Goal: Task Accomplishment & Management: Use online tool/utility

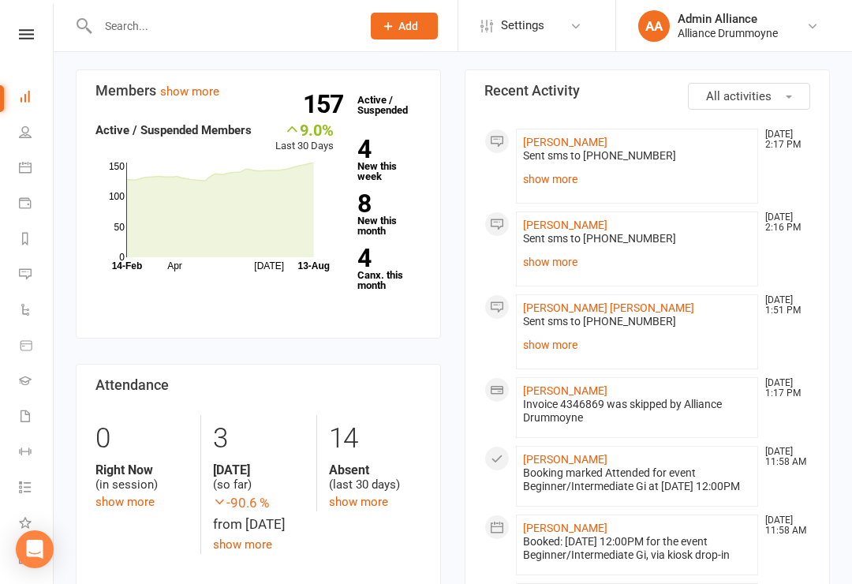
scroll to position [439, 0]
click at [378, 257] on strong "4" at bounding box center [386, 259] width 58 height 24
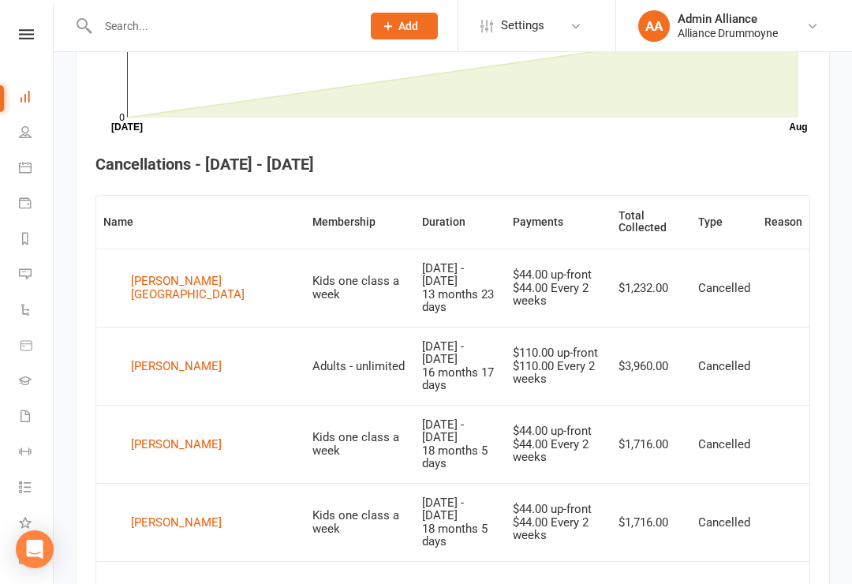
scroll to position [527, 0]
click at [20, 101] on icon at bounding box center [25, 96] width 13 height 13
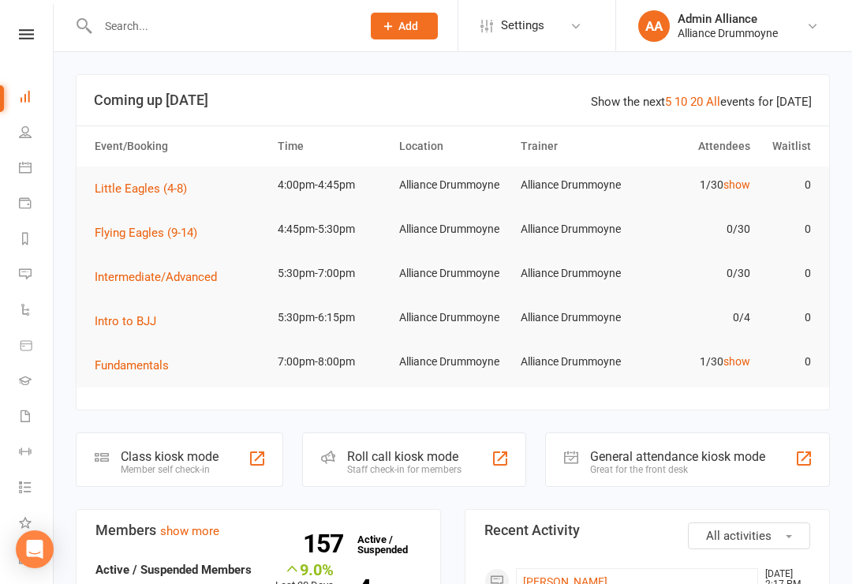
click at [189, 458] on div "Class kiosk mode" at bounding box center [170, 456] width 98 height 15
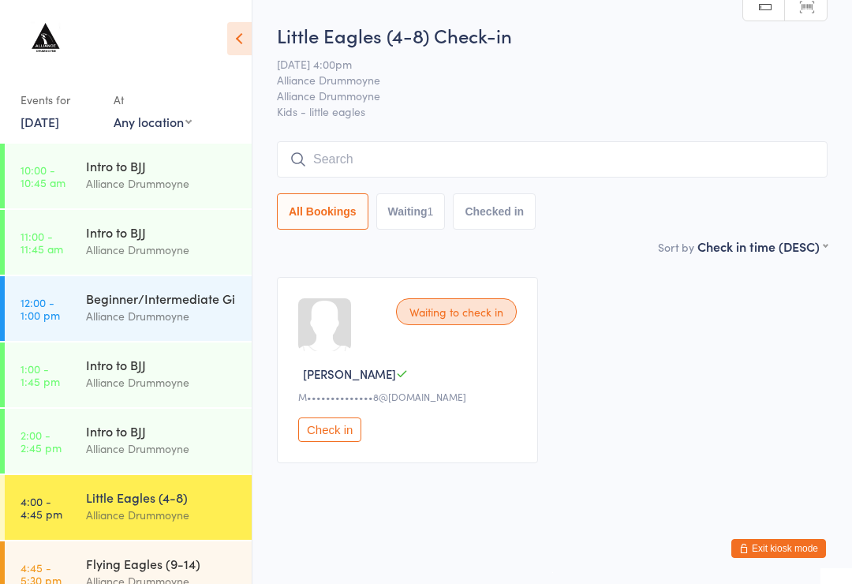
click at [463, 169] on input "search" at bounding box center [552, 159] width 551 height 36
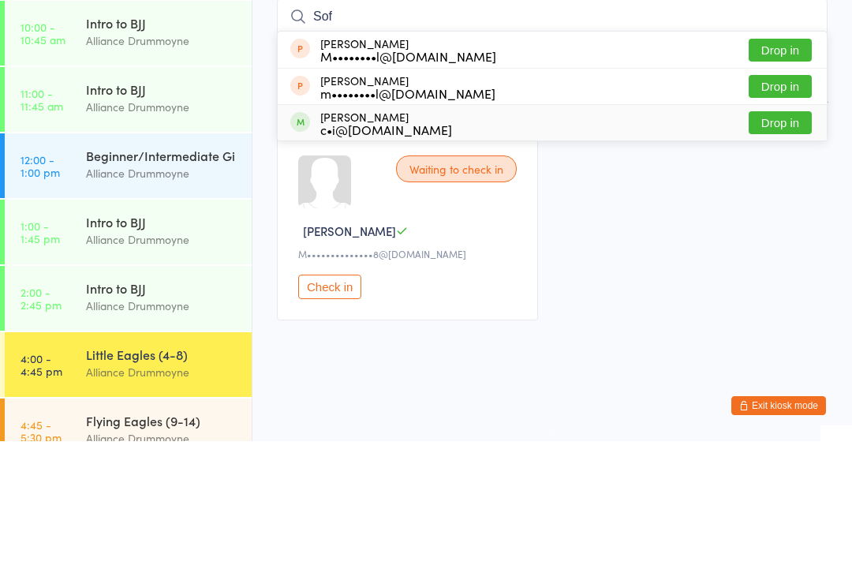
type input "Sof"
click at [340, 266] on div "c•i@[DOMAIN_NAME]" at bounding box center [386, 272] width 132 height 13
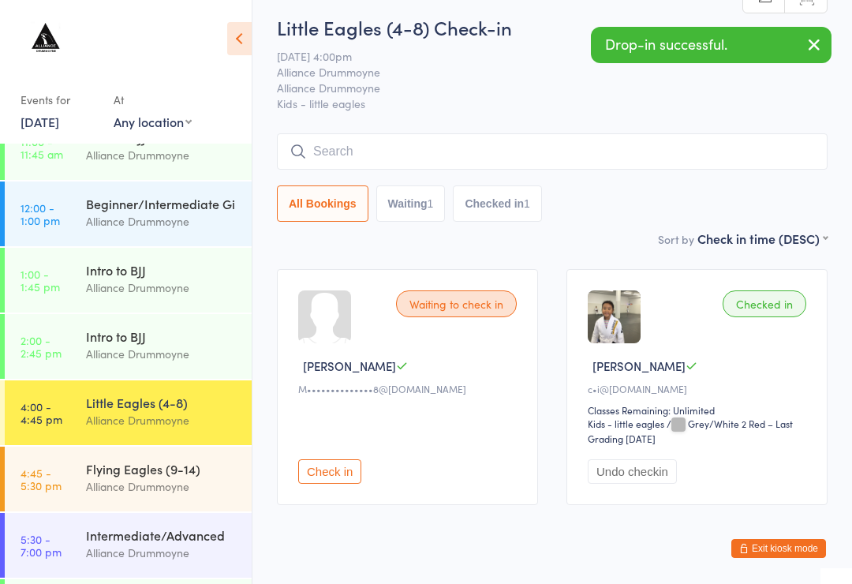
scroll to position [96, 0]
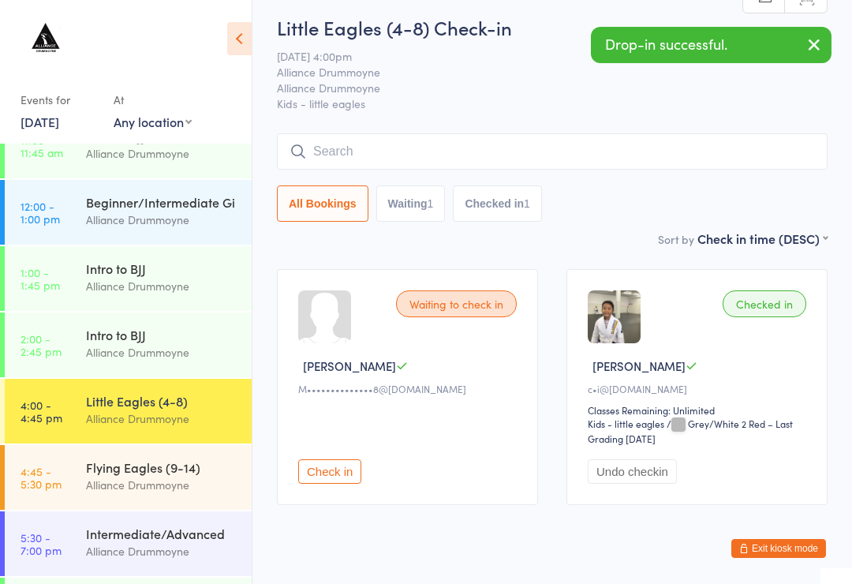
click at [95, 480] on div "Alliance Drummoyne" at bounding box center [162, 485] width 152 height 18
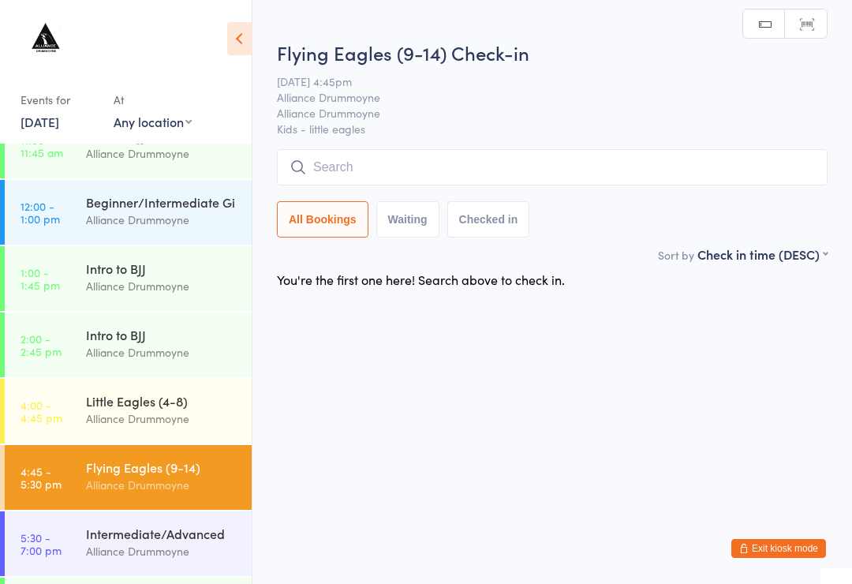
click at [300, 158] on input "search" at bounding box center [552, 167] width 551 height 36
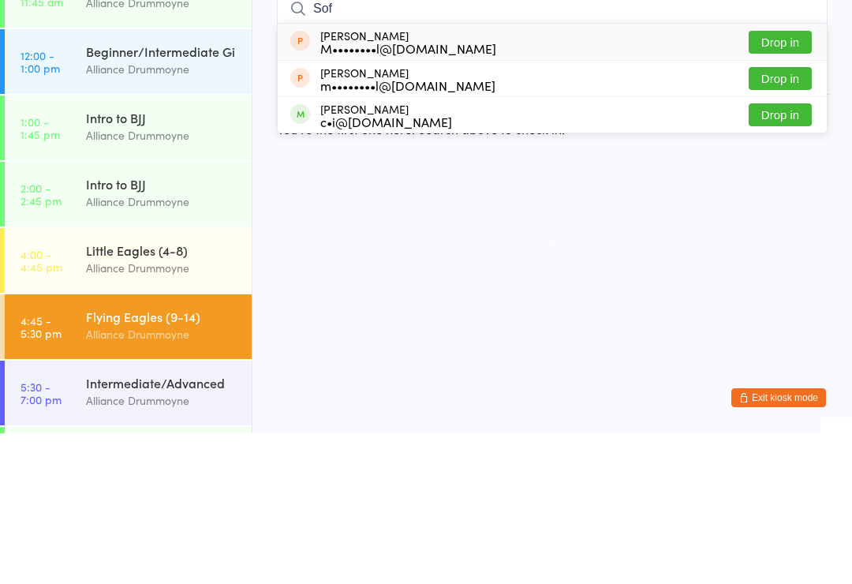
type input "Sof"
click at [333, 266] on div "c•i@[DOMAIN_NAME]" at bounding box center [386, 272] width 132 height 13
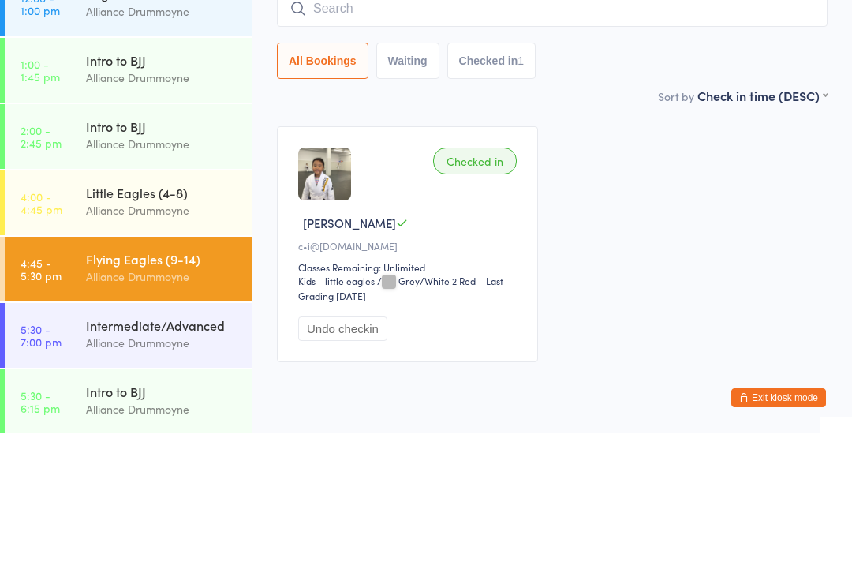
scroll to position [154, 0]
click at [110, 334] on div "Little Eagles (4-8)" at bounding box center [162, 342] width 152 height 17
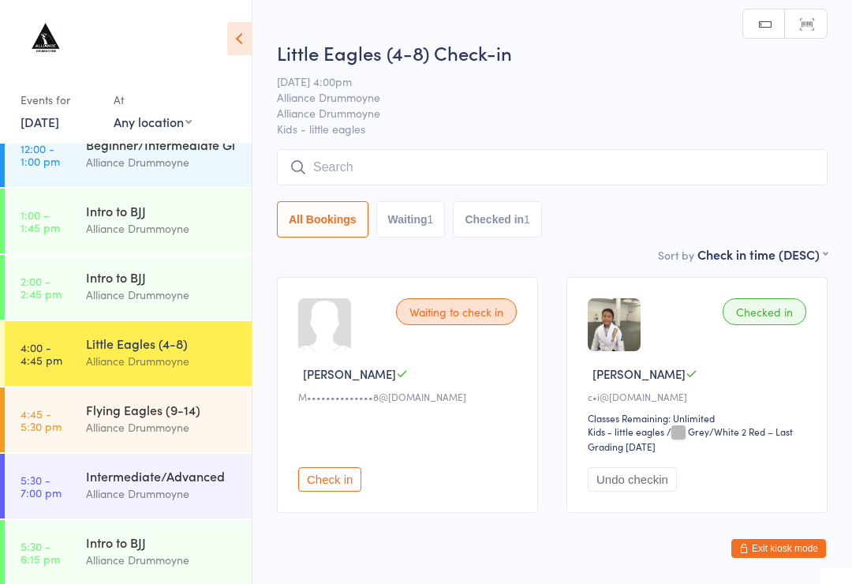
click at [294, 158] on input "search" at bounding box center [552, 167] width 551 height 36
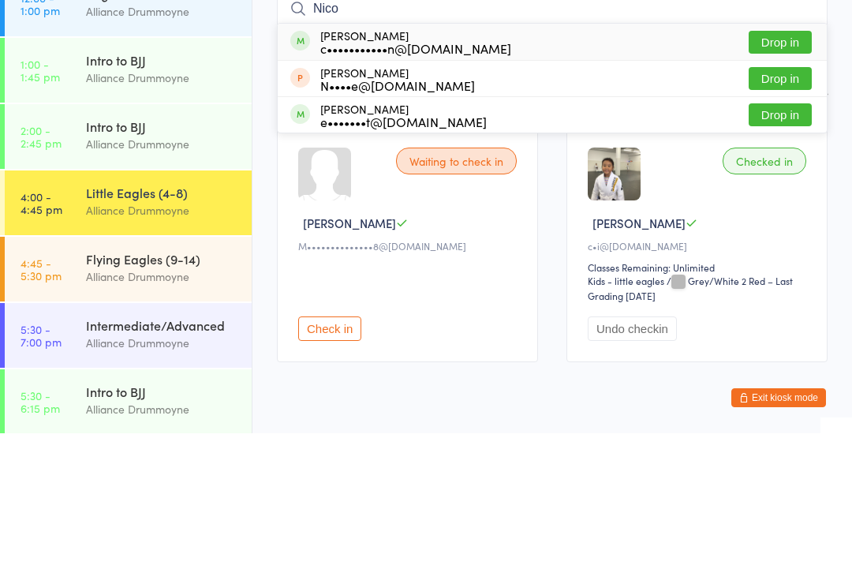
type input "Nico"
click at [327, 180] on div "Nico Nguyen c•••••••••••n@hotmail.com" at bounding box center [415, 192] width 191 height 25
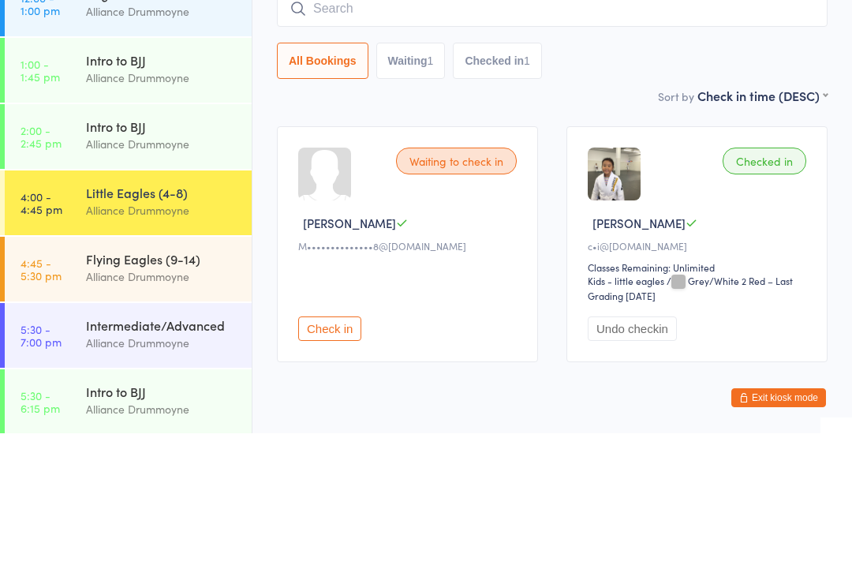
scroll to position [59, 0]
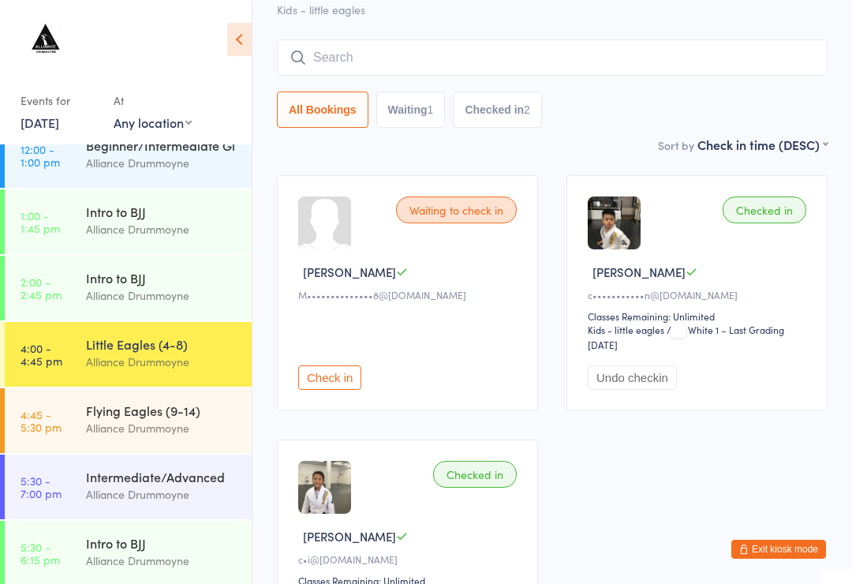
click at [435, 66] on input "search" at bounding box center [552, 57] width 551 height 36
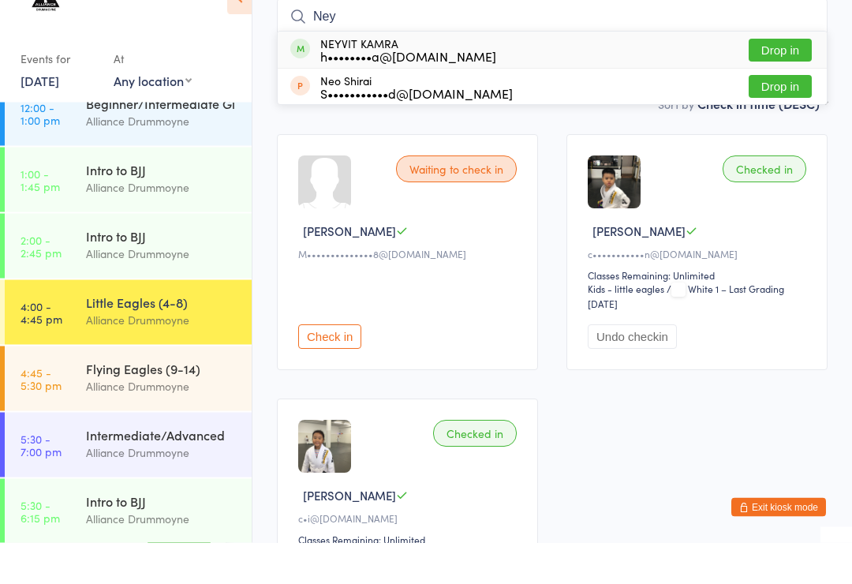
type input "Ney"
click at [794, 80] on button "Drop in" at bounding box center [780, 91] width 63 height 23
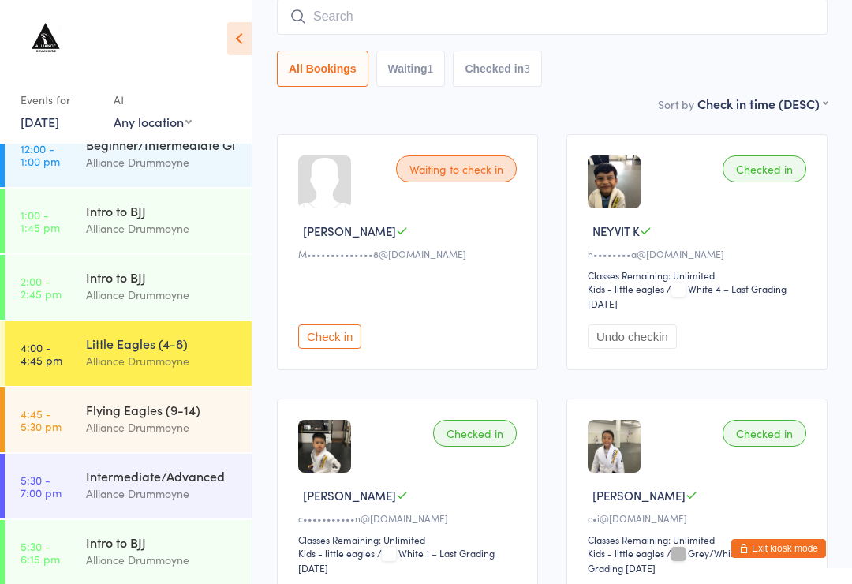
click at [660, 25] on input "search" at bounding box center [552, 16] width 551 height 36
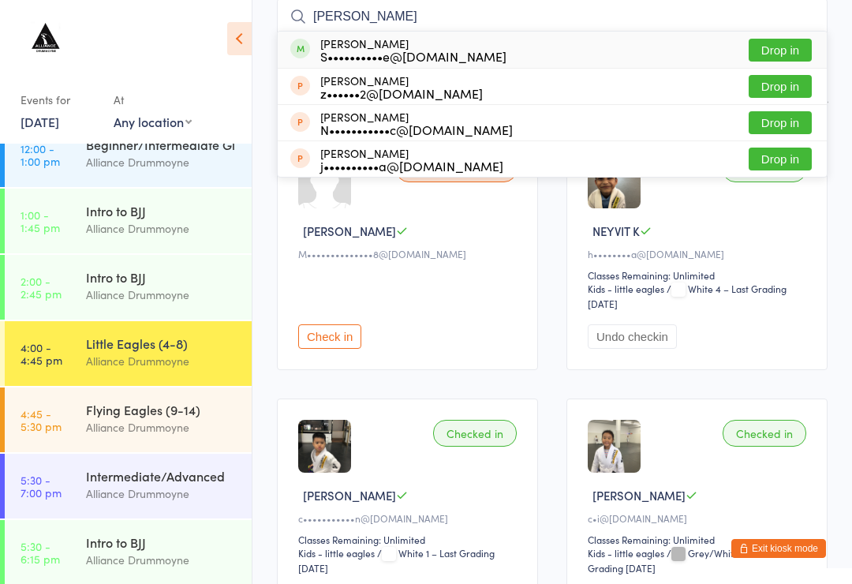
type input "Elodie"
click at [465, 68] on div "Elodie Spada S••••••••••e@gmail.com Drop in" at bounding box center [552, 50] width 549 height 36
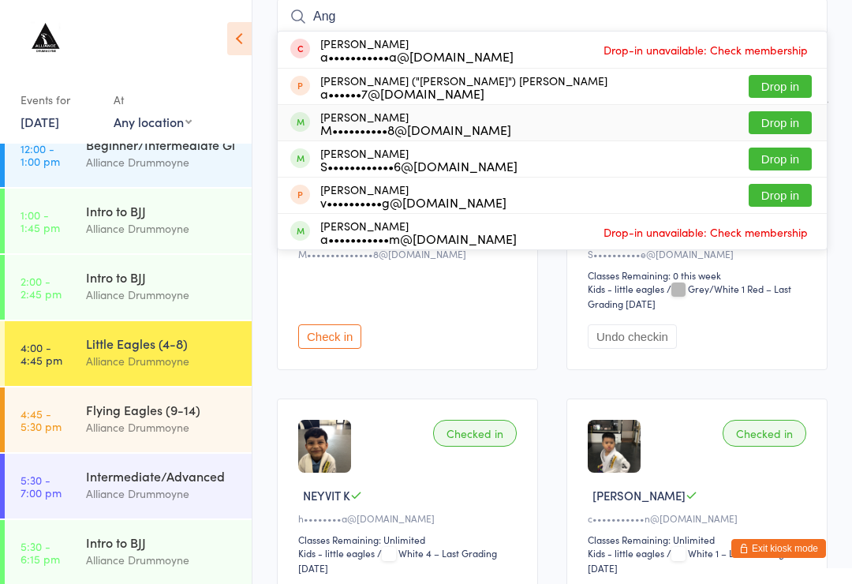
type input "Ang"
click at [420, 118] on div "ANGELO CAVALIERE M••••••••••8@gmail.com" at bounding box center [415, 122] width 191 height 25
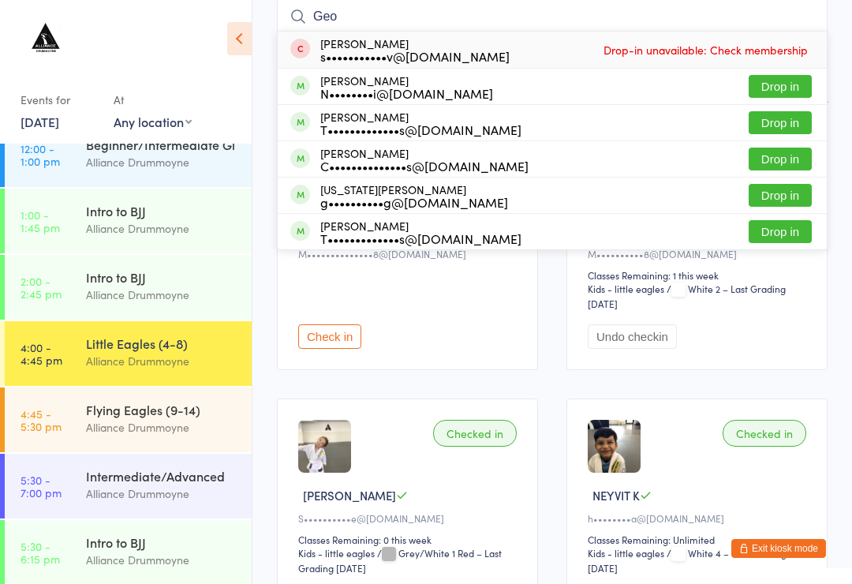
type input "Geo"
click at [414, 87] on div "N••••••••i@gmail.com" at bounding box center [406, 93] width 173 height 13
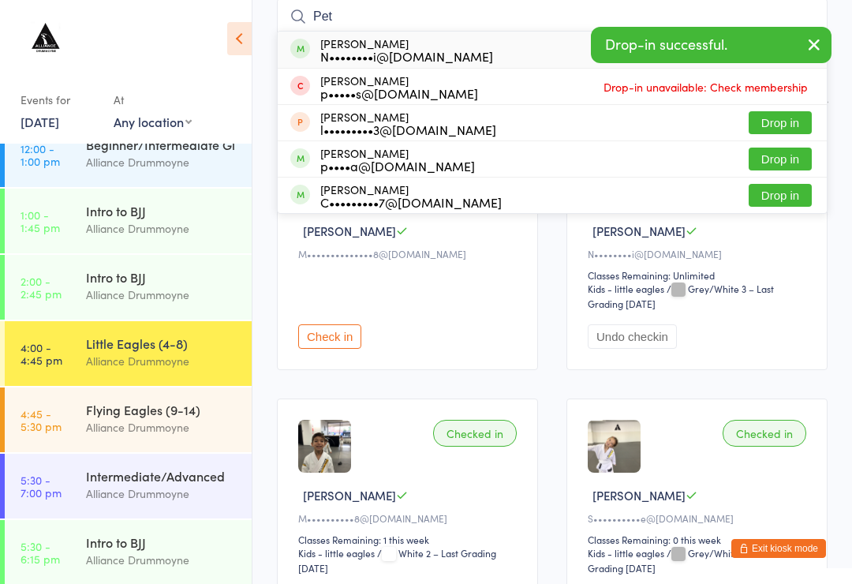
type input "Pet"
click at [409, 54] on div "N••••••••i@gmail.com" at bounding box center [406, 56] width 173 height 13
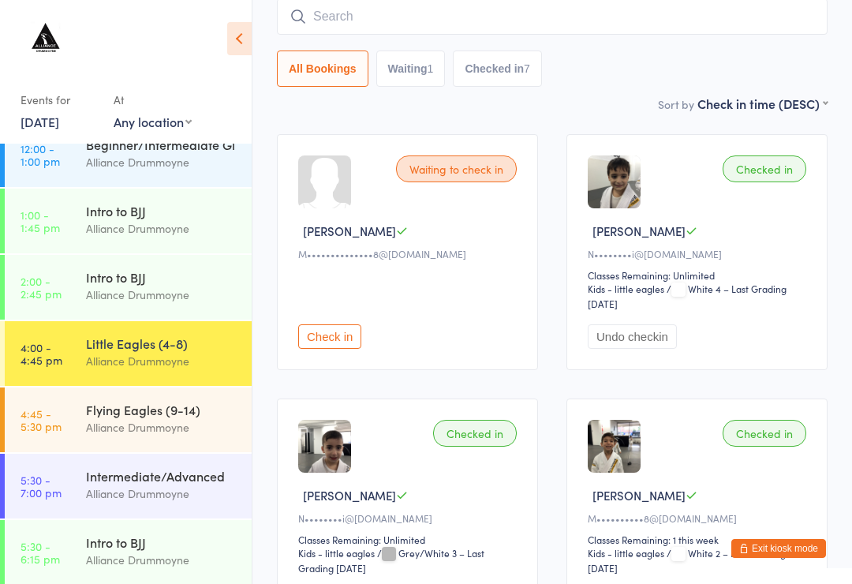
click at [476, 10] on input "search" at bounding box center [552, 16] width 551 height 36
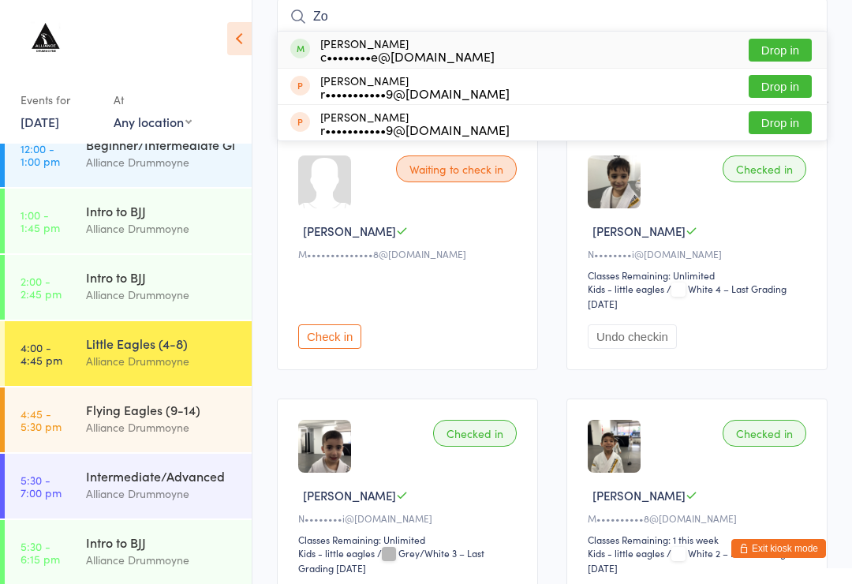
type input "Zo"
click at [793, 51] on button "Drop in" at bounding box center [780, 50] width 63 height 23
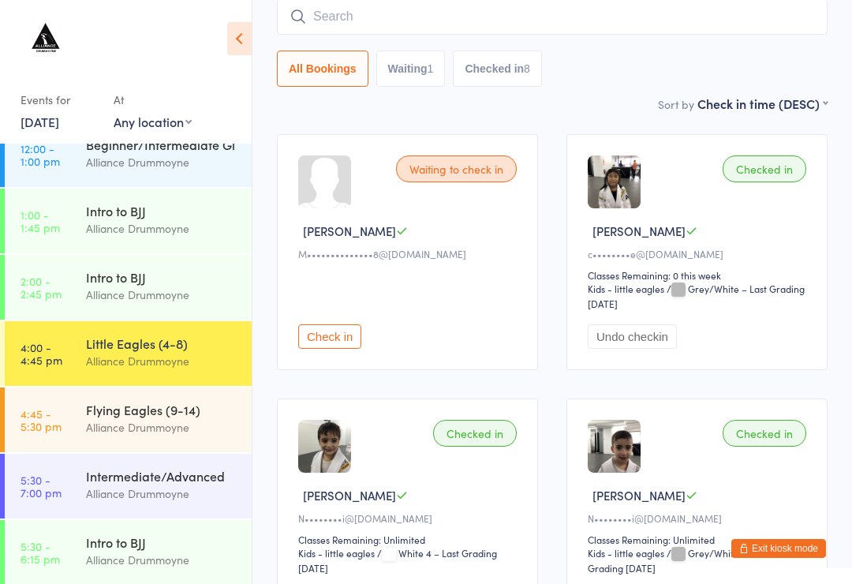
click at [500, 46] on div "All Bookings Waiting 1 Checked in 8" at bounding box center [552, 42] width 551 height 88
click at [644, 24] on input "search" at bounding box center [552, 16] width 551 height 36
type input "Lagos"
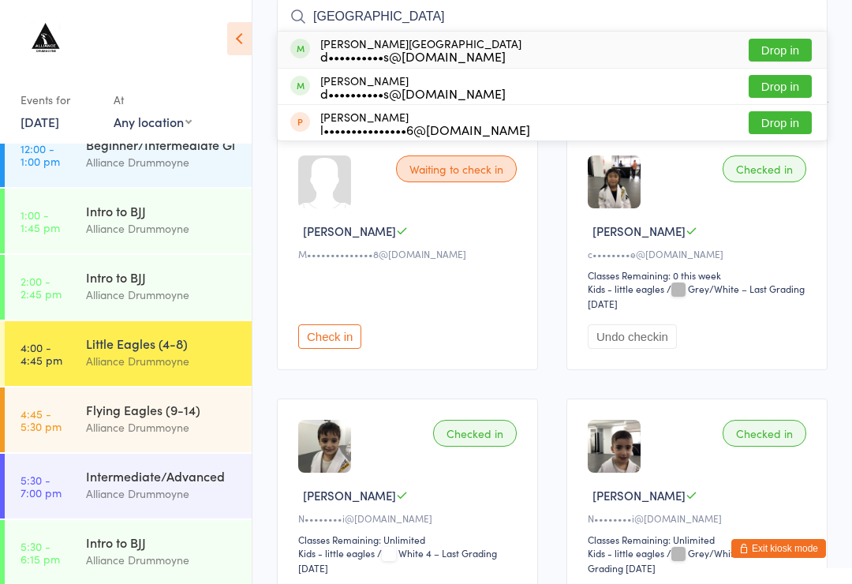
click at [785, 95] on button "Drop in" at bounding box center [780, 86] width 63 height 23
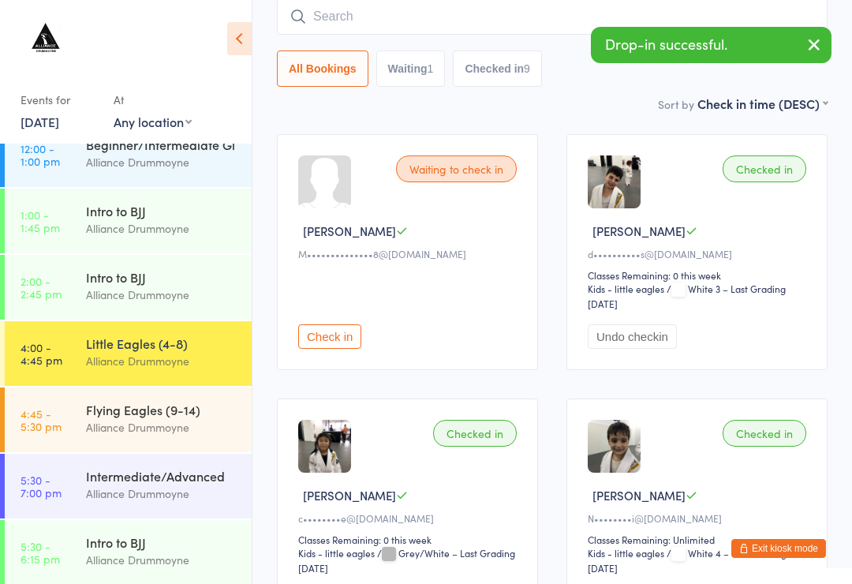
click at [808, 47] on icon "button" at bounding box center [814, 45] width 19 height 20
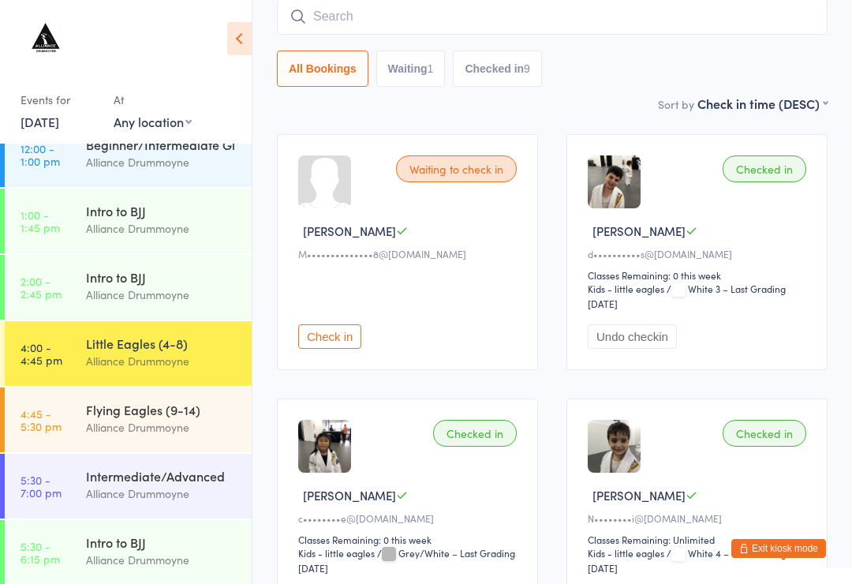
click at [411, 34] on input "search" at bounding box center [552, 16] width 551 height 36
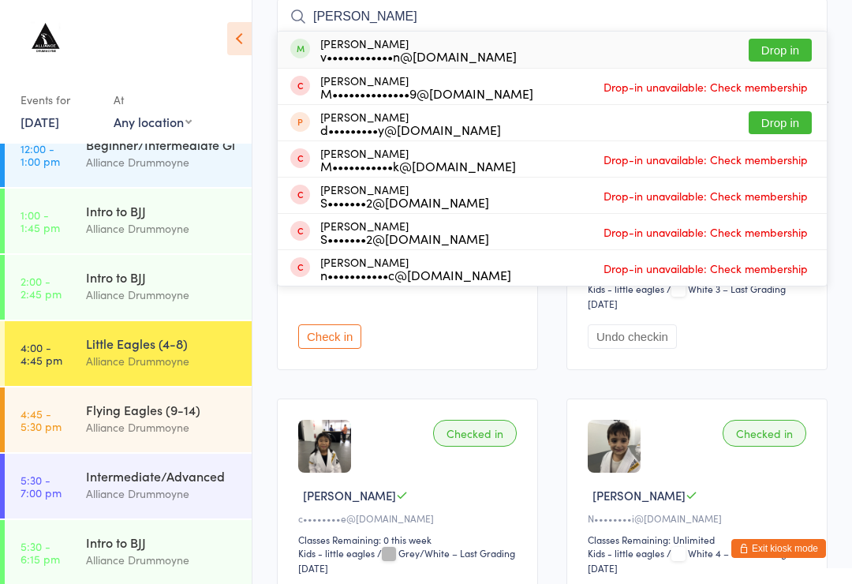
type input "Mikael"
click at [786, 48] on button "Drop in" at bounding box center [780, 50] width 63 height 23
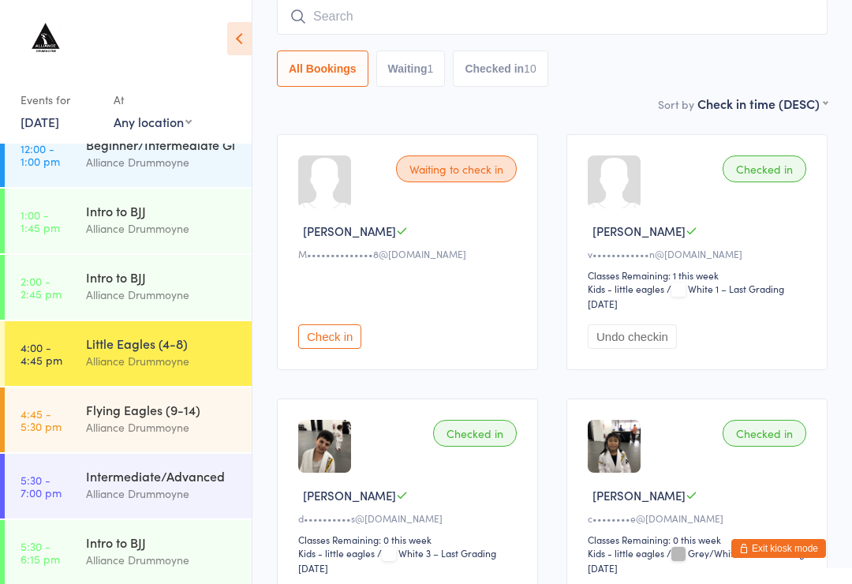
click at [611, 24] on input "search" at bounding box center [552, 16] width 551 height 36
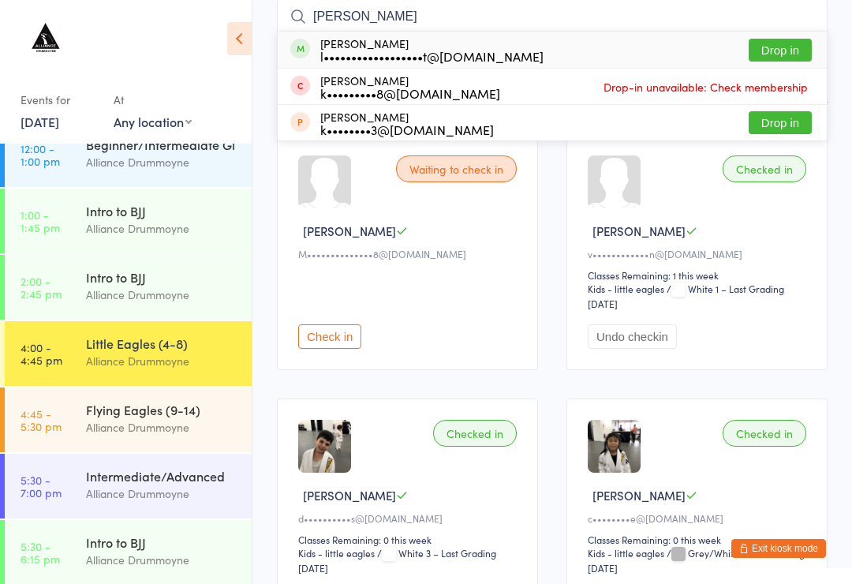
type input "Keith"
click at [780, 48] on button "Drop in" at bounding box center [780, 50] width 63 height 23
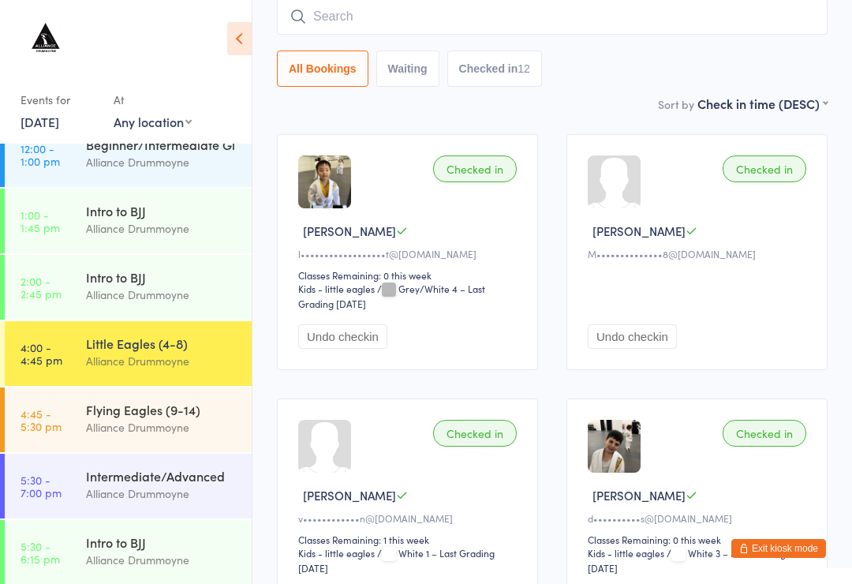
click at [174, 413] on div "Flying Eagles (9-14)" at bounding box center [162, 409] width 152 height 17
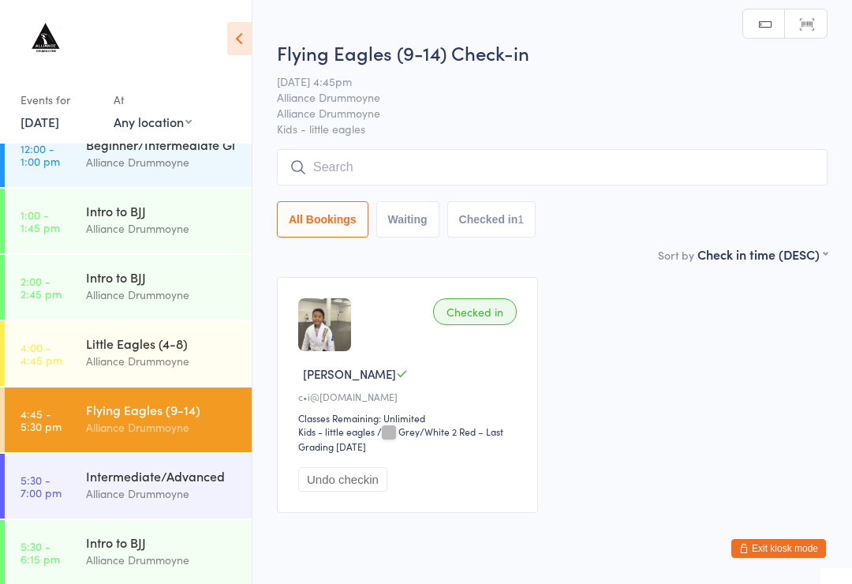
click at [441, 184] on input "search" at bounding box center [552, 167] width 551 height 36
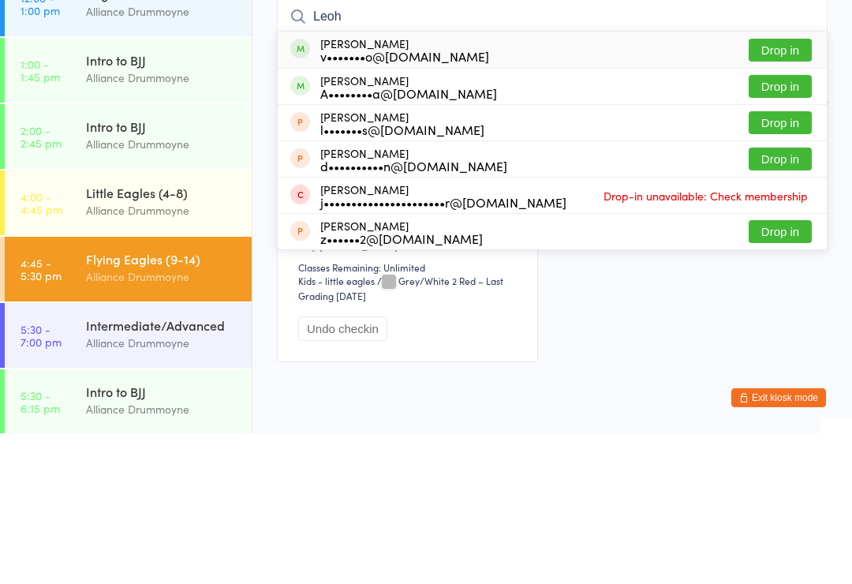
type input "Leoh"
click at [378, 200] on div "v•••••••o@gmail.com" at bounding box center [404, 206] width 169 height 13
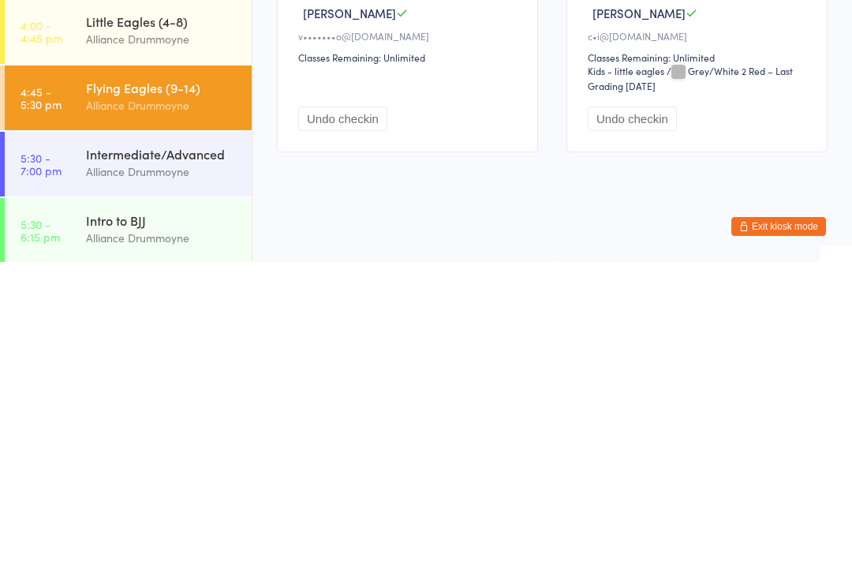
scroll to position [59, 0]
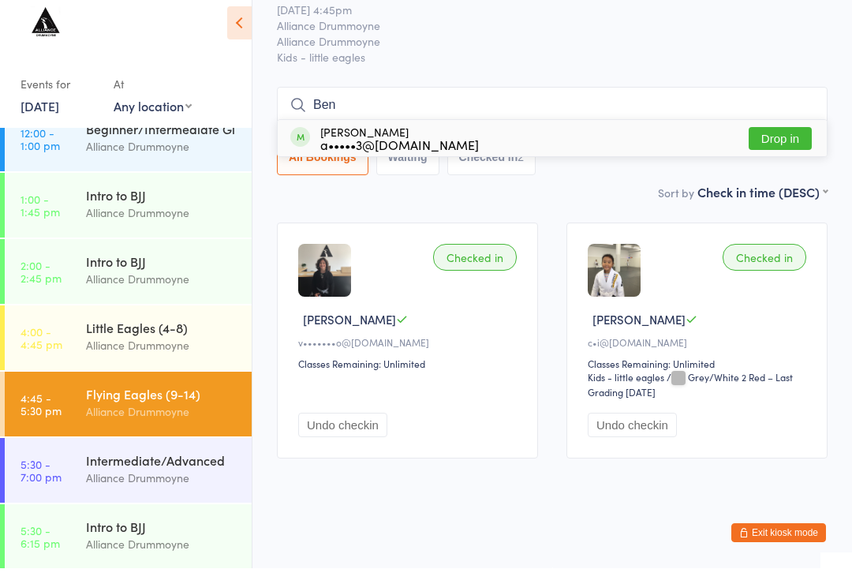
type input "Ben"
click at [424, 141] on div "Benjamin Elliott a•••••3@gmail.com" at bounding box center [399, 153] width 159 height 25
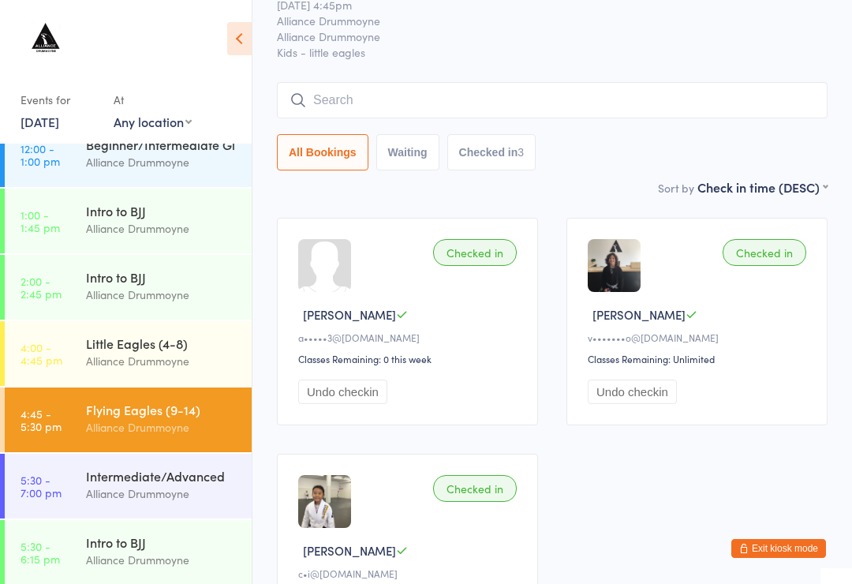
click at [391, 103] on input "search" at bounding box center [552, 100] width 551 height 36
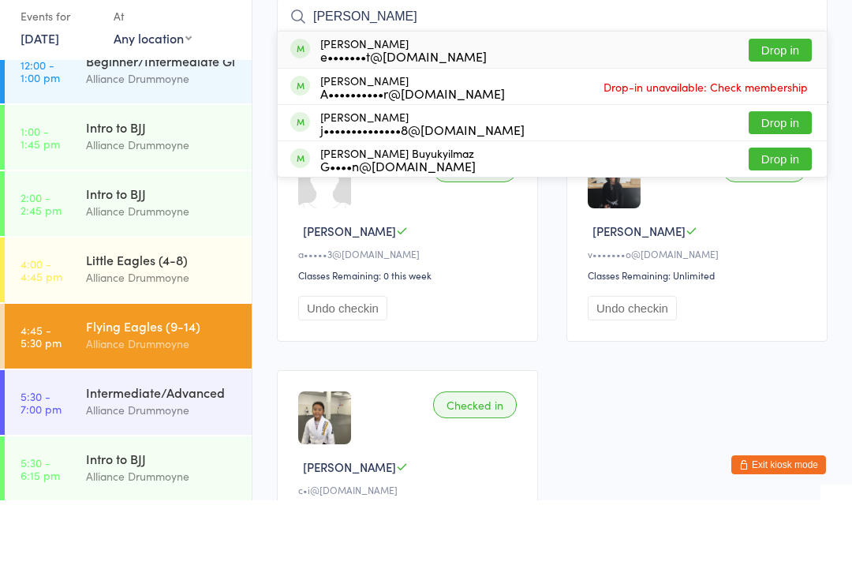
type input "Oliver"
click at [475, 225] on div "Oliver Ege Buyukyilmaz G••••n@babag.com.au Drop in" at bounding box center [552, 242] width 549 height 35
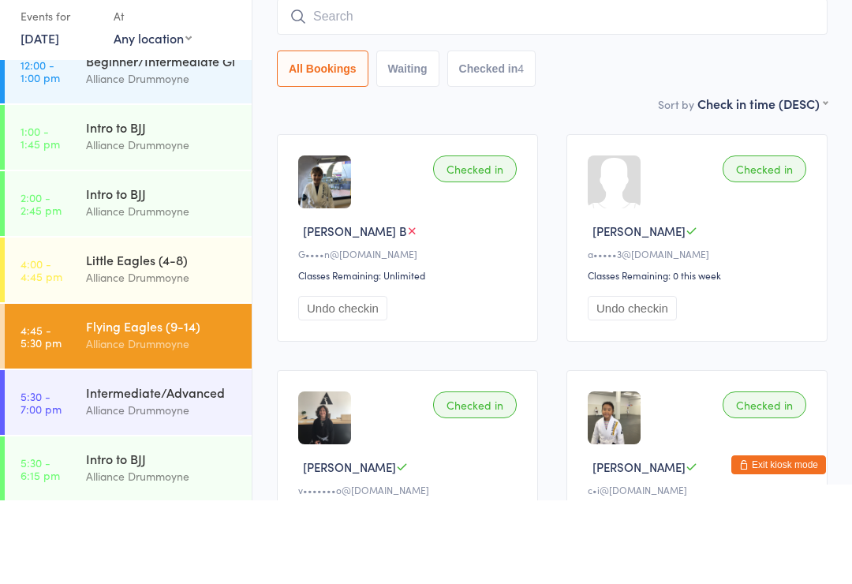
click at [192, 286] on div "Alliance Drummoyne" at bounding box center [162, 295] width 152 height 18
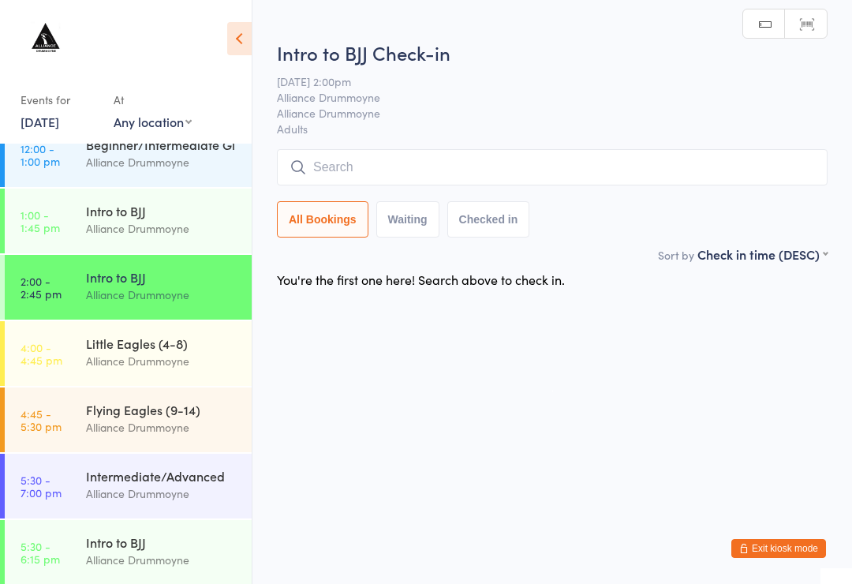
click at [189, 222] on div "Alliance Drummoyne" at bounding box center [162, 228] width 152 height 18
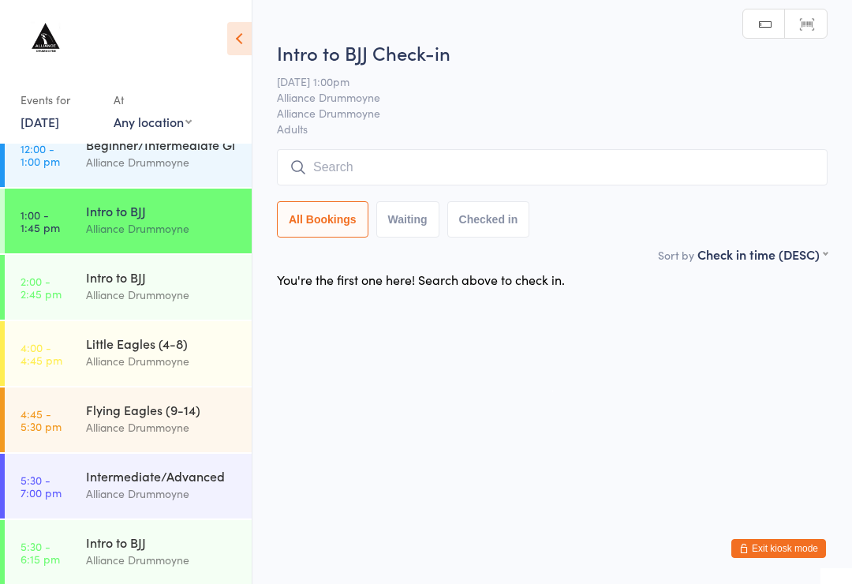
click at [180, 356] on div "Alliance Drummoyne" at bounding box center [162, 361] width 152 height 18
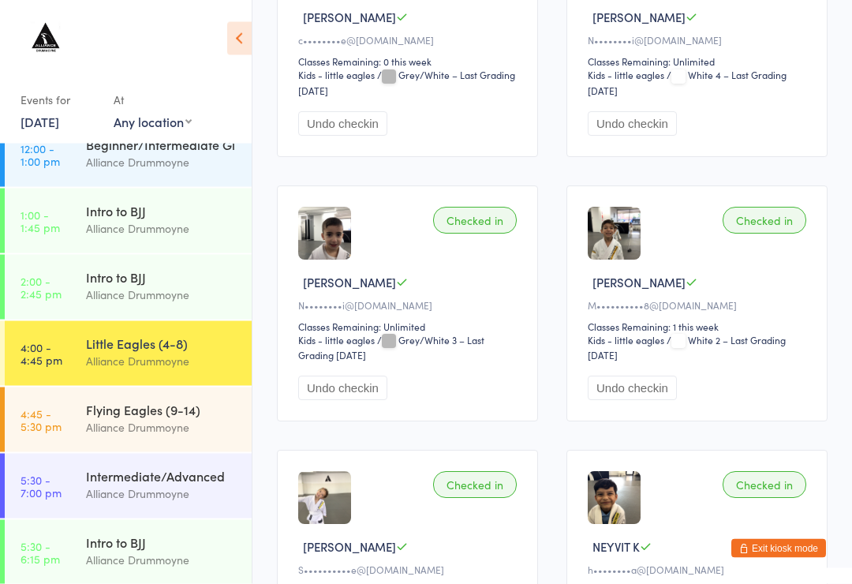
scroll to position [885, 0]
click at [156, 439] on div "Flying Eagles (9-14) Alliance Drummoyne" at bounding box center [169, 418] width 166 height 62
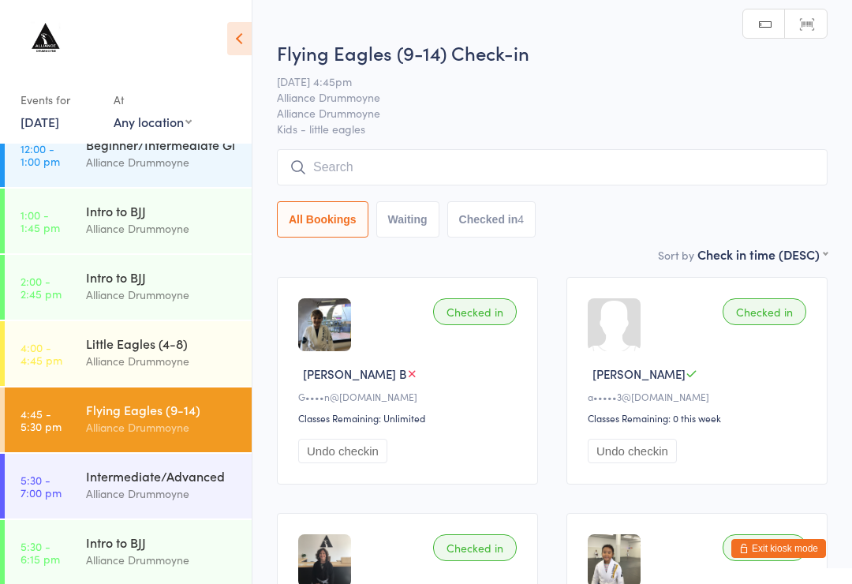
click at [702, 163] on input "search" at bounding box center [552, 167] width 551 height 36
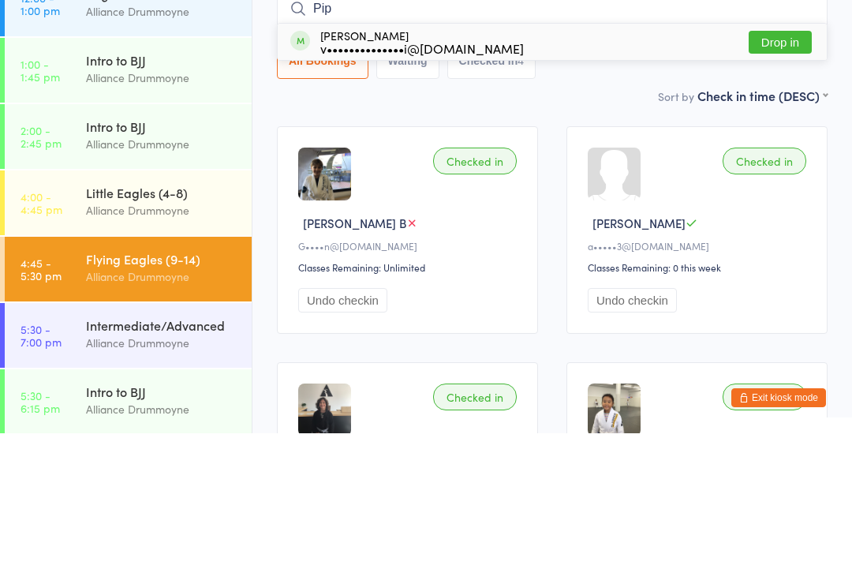
type input "Pip"
click at [788, 181] on button "Drop in" at bounding box center [780, 192] width 63 height 23
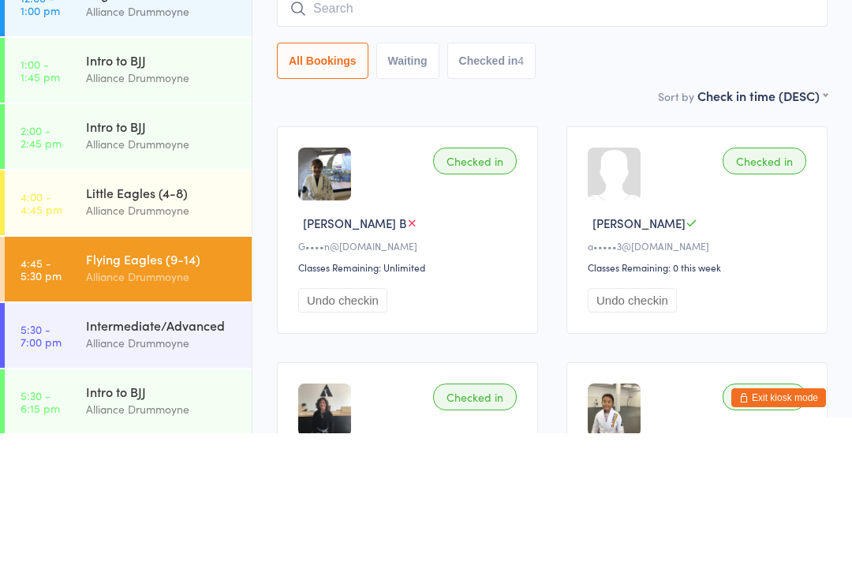
scroll to position [151, 0]
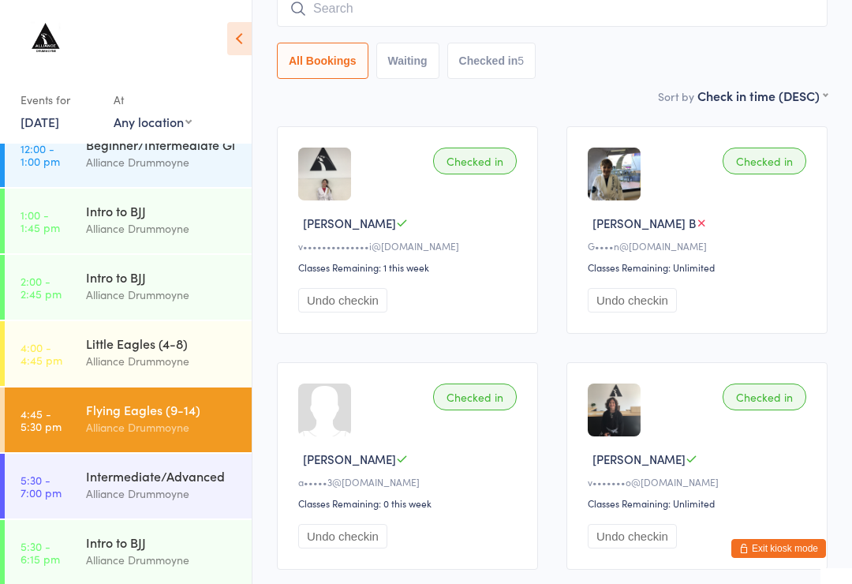
click at [498, 20] on input "search" at bounding box center [552, 9] width 551 height 36
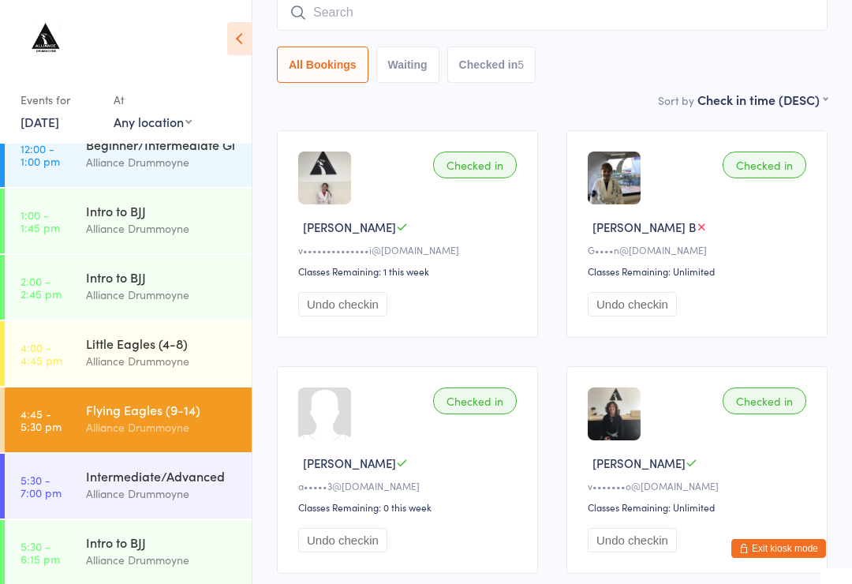
scroll to position [143, 0]
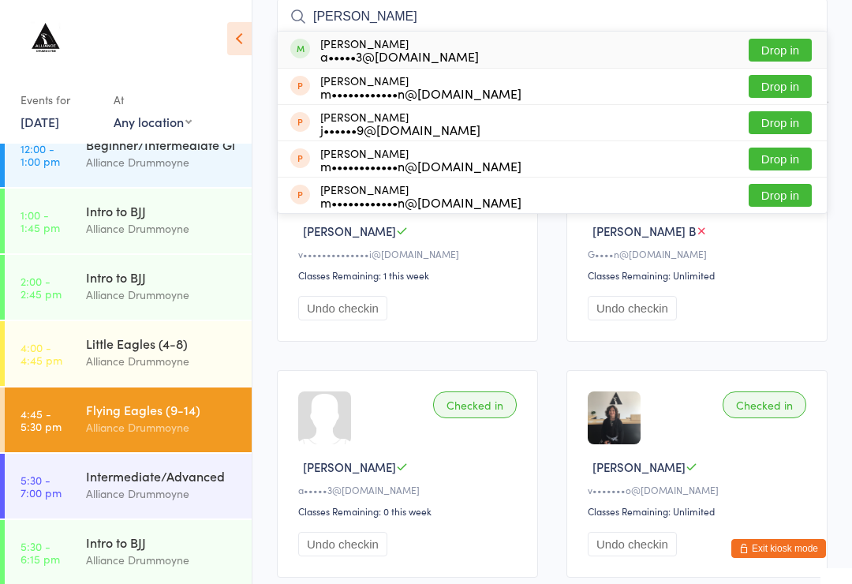
type input "Jon"
click at [559, 55] on div "Jon Zabaleta a•••••3@gmail.com Drop in" at bounding box center [552, 50] width 549 height 36
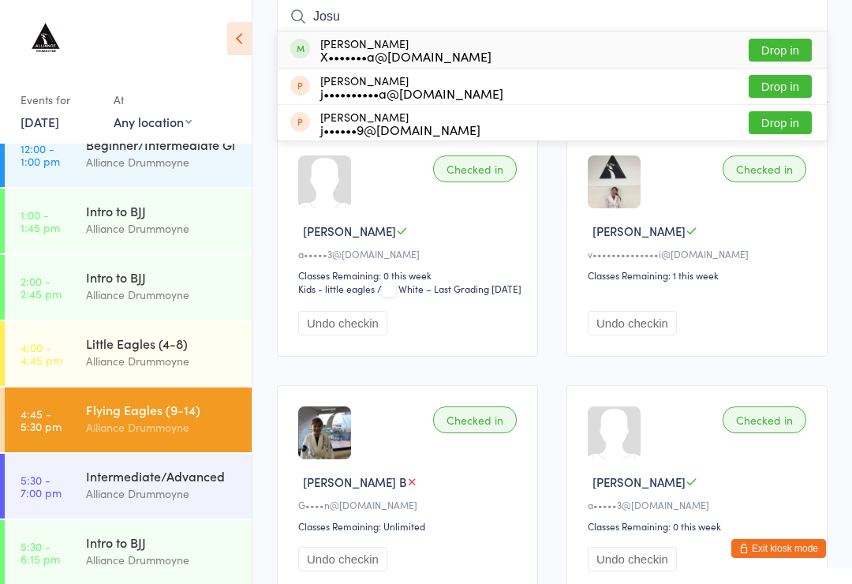
type input "Josu"
click at [328, 43] on div "Josu Zabaleta X•••••••a@gmail.com" at bounding box center [405, 49] width 171 height 25
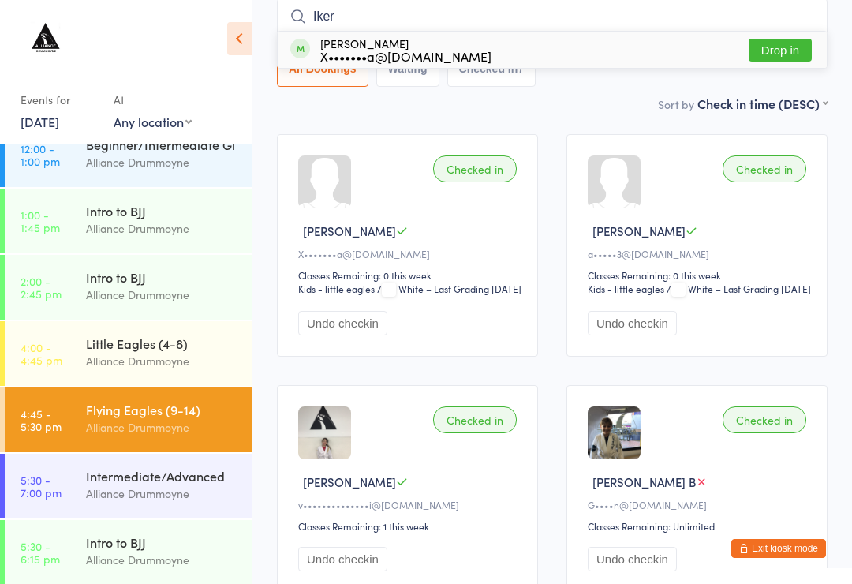
type input "Iker"
click at [794, 55] on button "Drop in" at bounding box center [780, 50] width 63 height 23
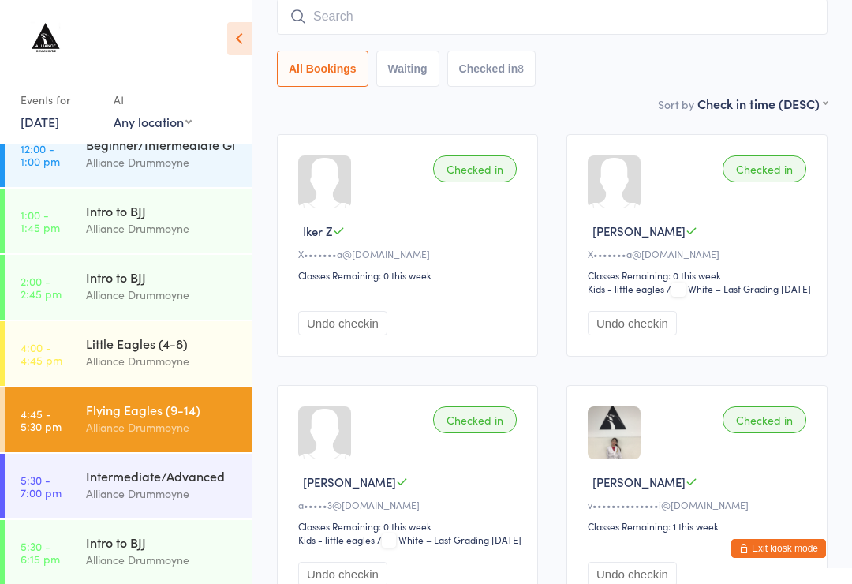
click at [107, 479] on div "Intermediate/Advanced" at bounding box center [162, 475] width 152 height 17
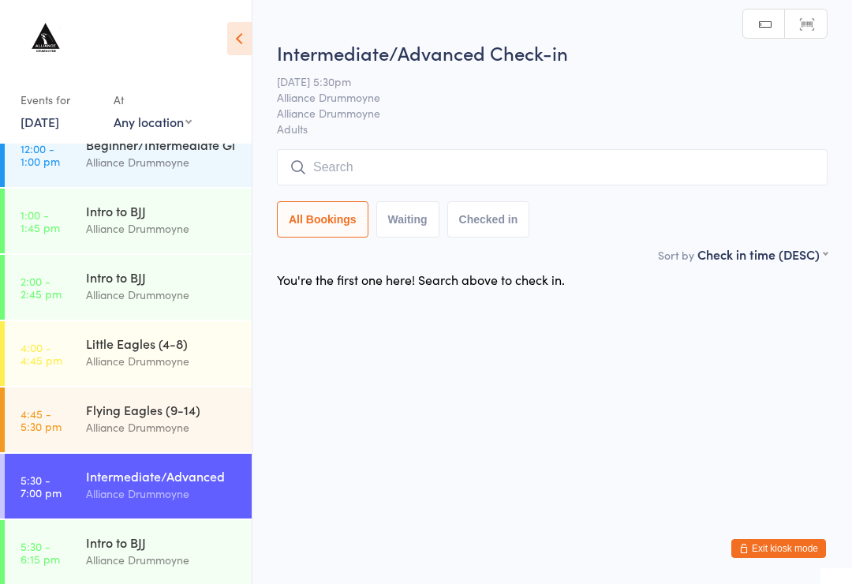
click at [488, 159] on input "search" at bounding box center [552, 167] width 551 height 36
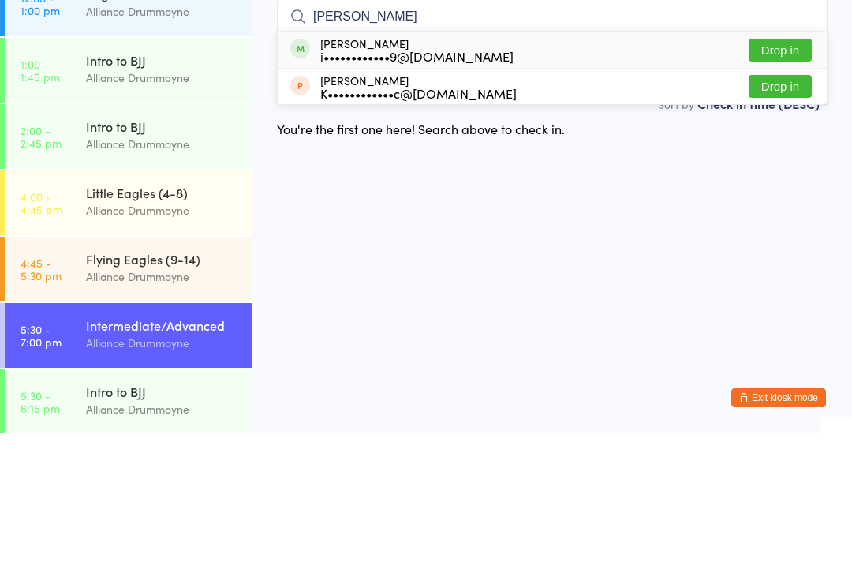
type input "Ivan"
click at [787, 189] on button "Drop in" at bounding box center [780, 200] width 63 height 23
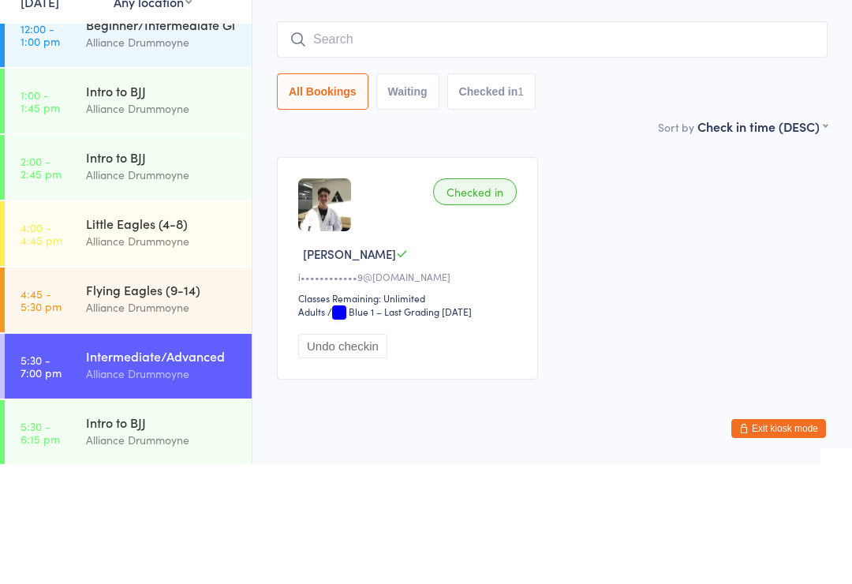
click at [478, 141] on input "search" at bounding box center [552, 159] width 551 height 36
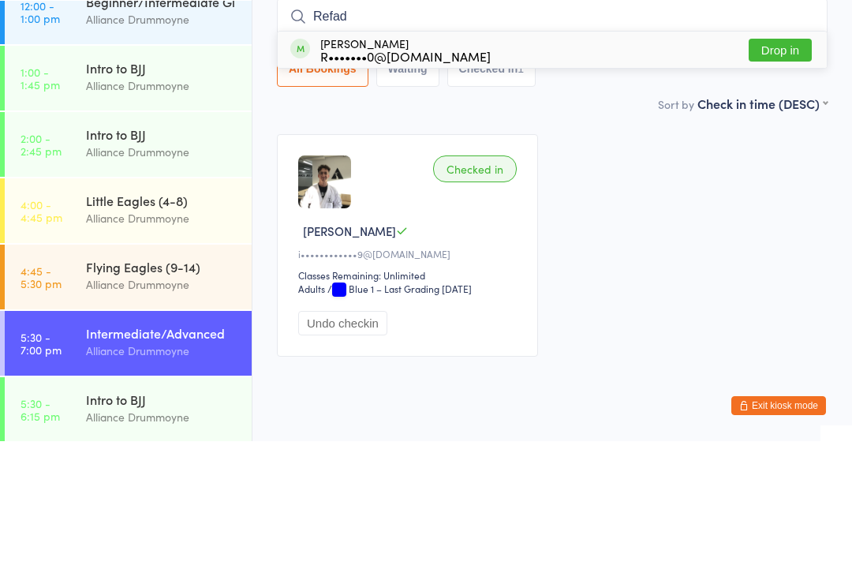
type input "Refad"
click at [522, 174] on div "Refad Bader R•••••••0@gmail.com Drop in" at bounding box center [552, 192] width 549 height 36
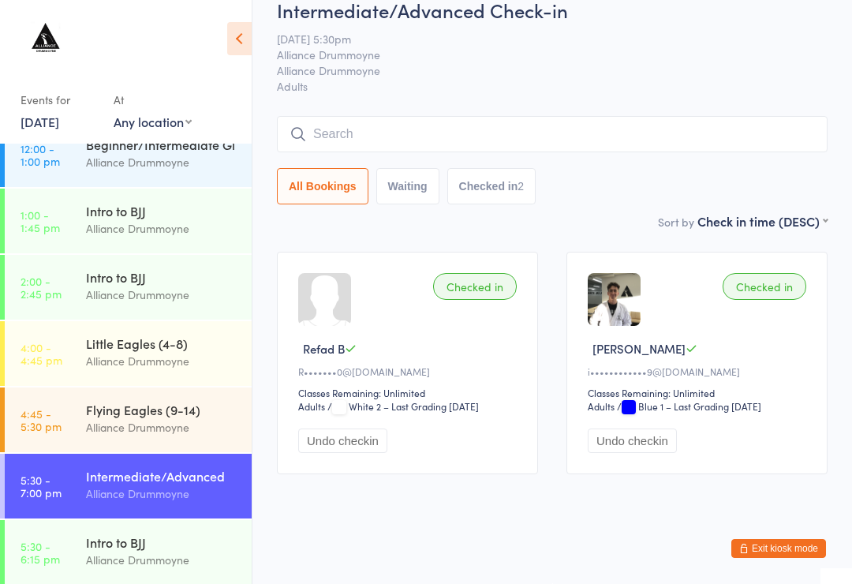
click at [132, 411] on div "Flying Eagles (9-14)" at bounding box center [162, 409] width 152 height 17
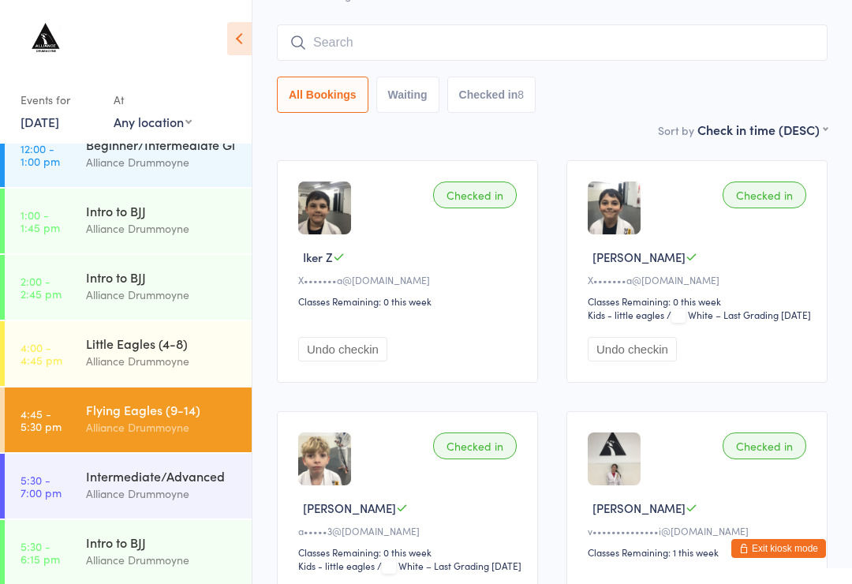
scroll to position [105, 0]
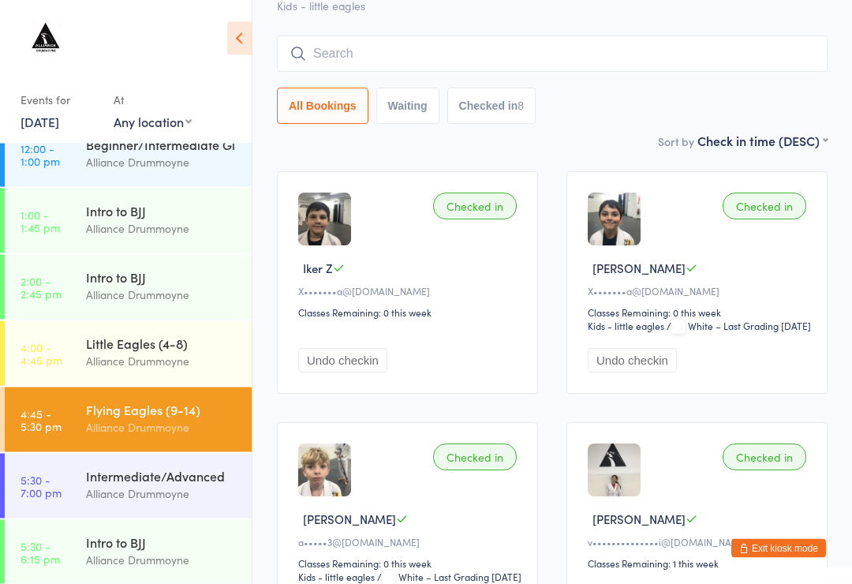
click at [181, 491] on div "Alliance Drummoyne" at bounding box center [162, 493] width 152 height 18
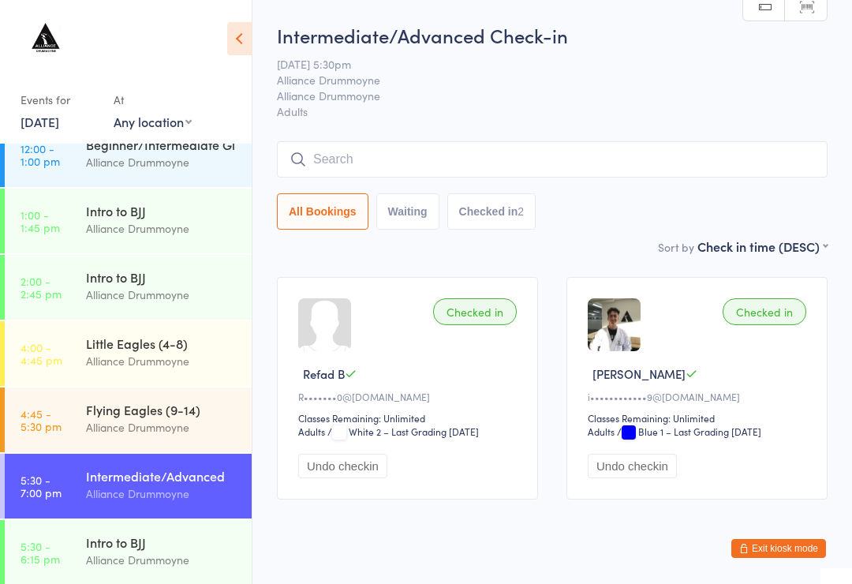
click at [365, 166] on input "search" at bounding box center [552, 159] width 551 height 36
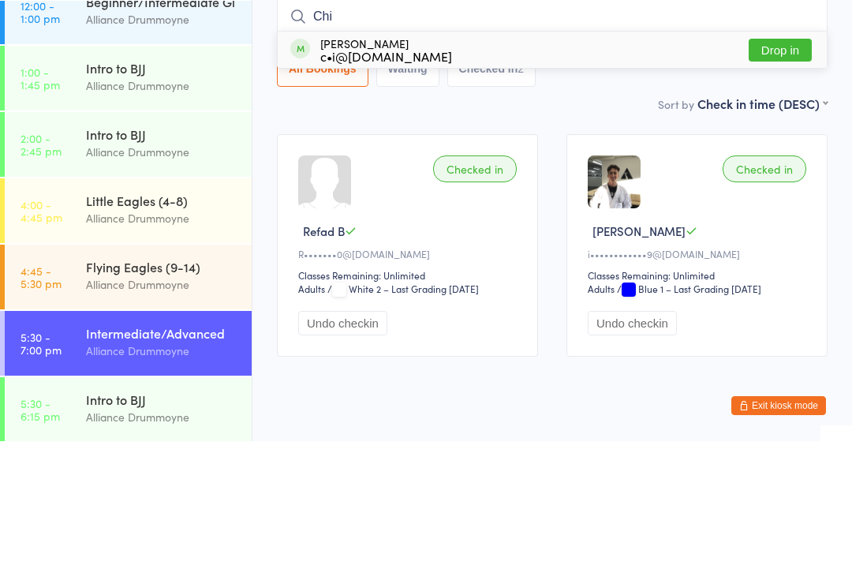
type input "Chi"
click at [786, 181] on button "Drop in" at bounding box center [780, 192] width 63 height 23
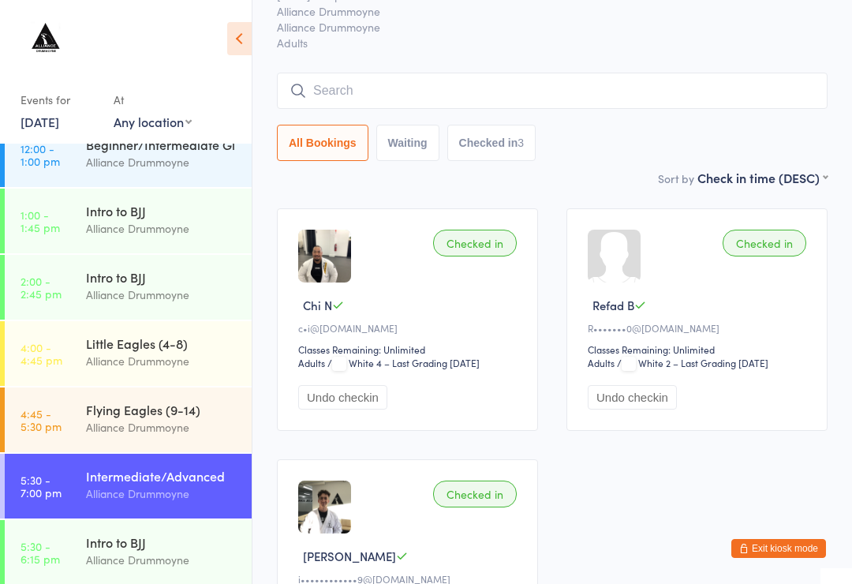
scroll to position [61, 0]
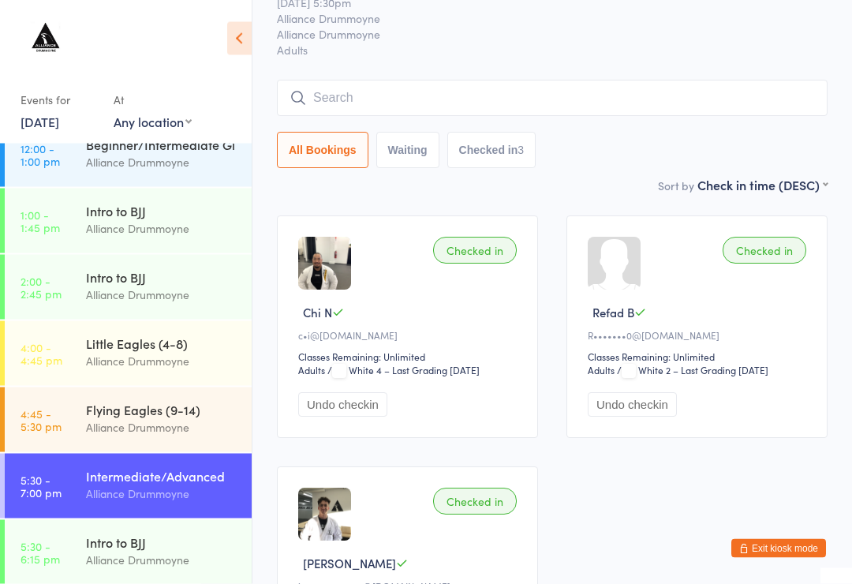
click at [547, 101] on input "search" at bounding box center [552, 98] width 551 height 36
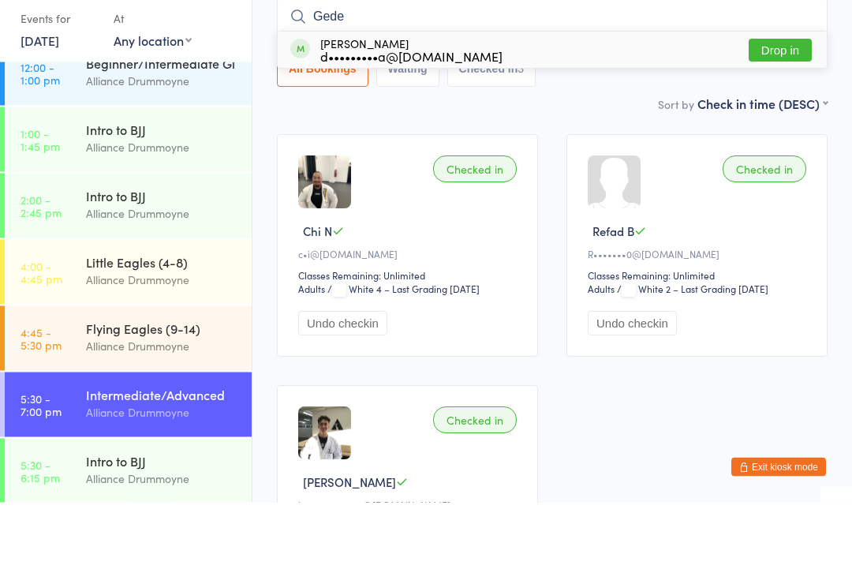
type input "Gede"
click at [788, 121] on button "Drop in" at bounding box center [780, 132] width 63 height 23
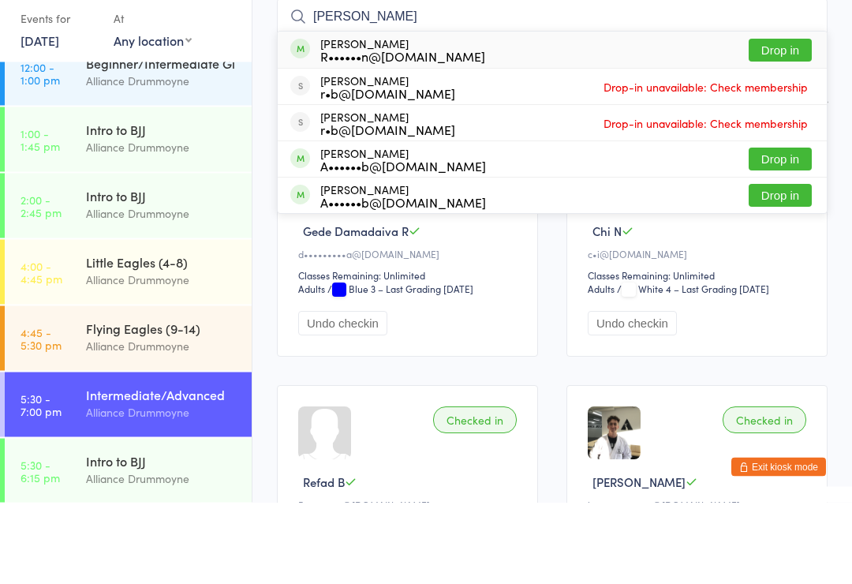
type input "Wen"
click at [766, 121] on button "Drop in" at bounding box center [780, 132] width 63 height 23
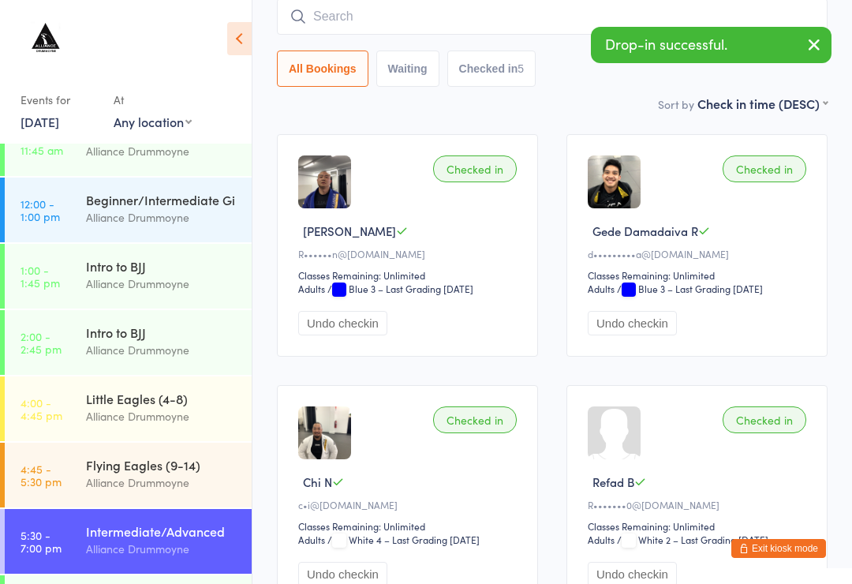
scroll to position [98, 0]
click at [183, 196] on div "Beginner/Intermediate Gi" at bounding box center [162, 200] width 152 height 17
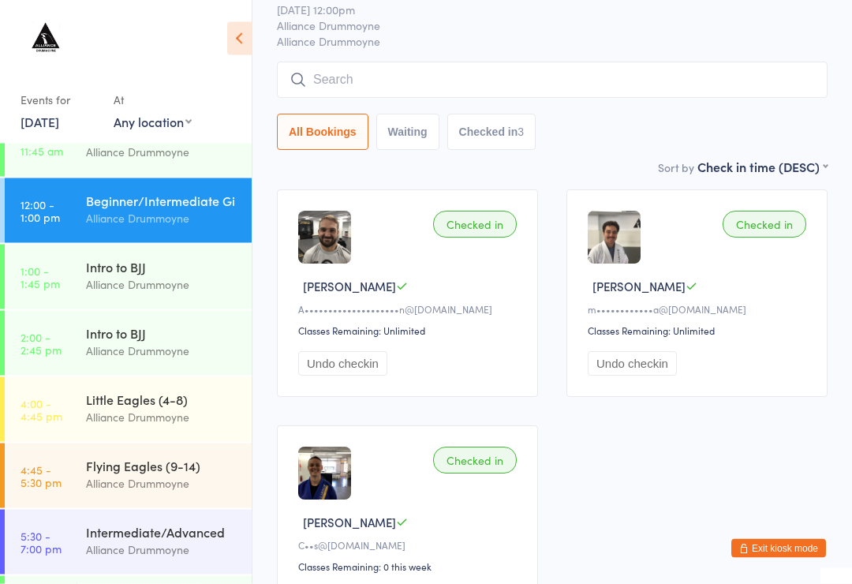
scroll to position [72, 0]
click at [132, 529] on div "Intermediate/Advanced" at bounding box center [162, 531] width 152 height 17
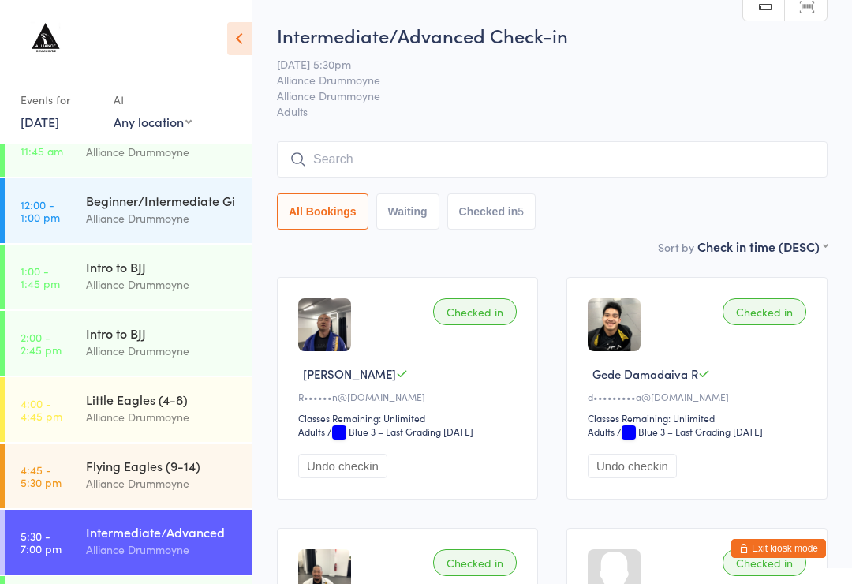
click at [444, 177] on input "search" at bounding box center [552, 159] width 551 height 36
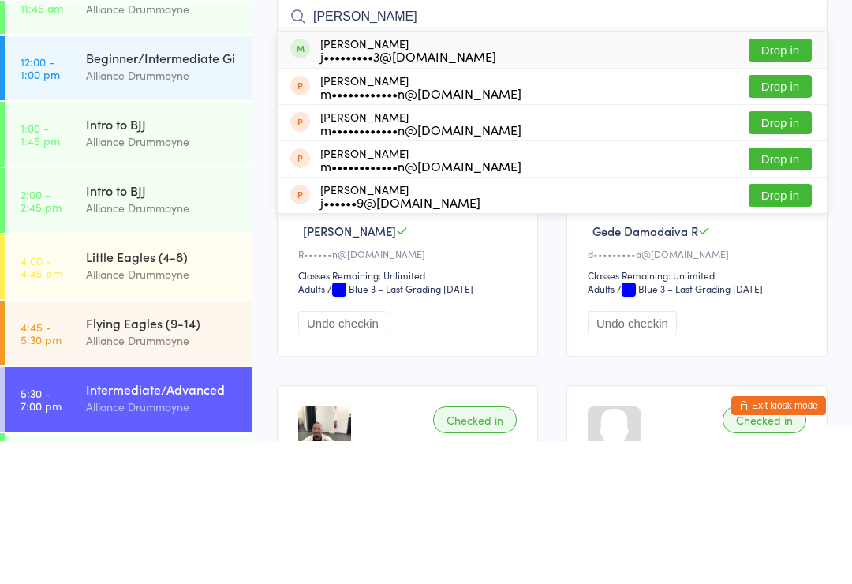
type input "John"
click at [768, 181] on button "Drop in" at bounding box center [780, 192] width 63 height 23
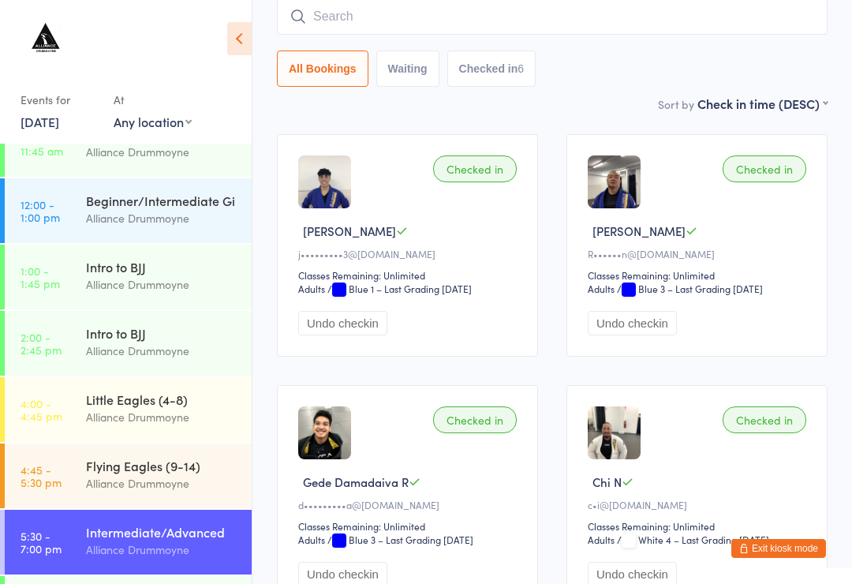
click at [520, 13] on input "search" at bounding box center [552, 16] width 551 height 36
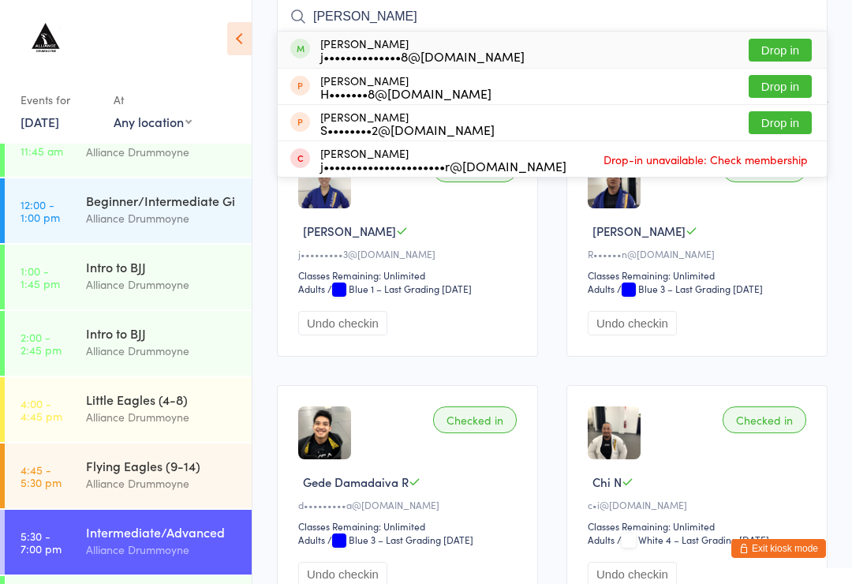
type input "Jade"
click at [771, 39] on button "Drop in" at bounding box center [780, 50] width 63 height 23
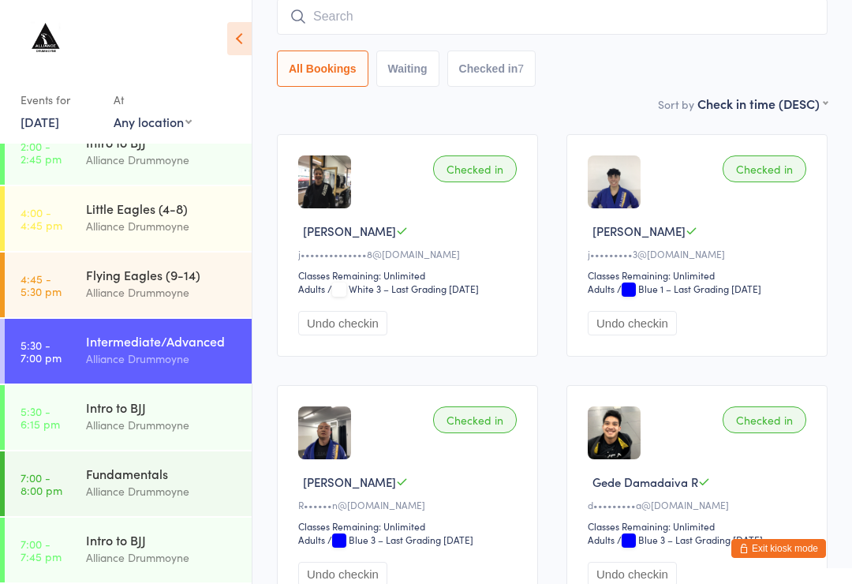
scroll to position [289, 0]
click at [168, 528] on div "Intro to BJJ Alliance Drummoyne" at bounding box center [169, 548] width 166 height 62
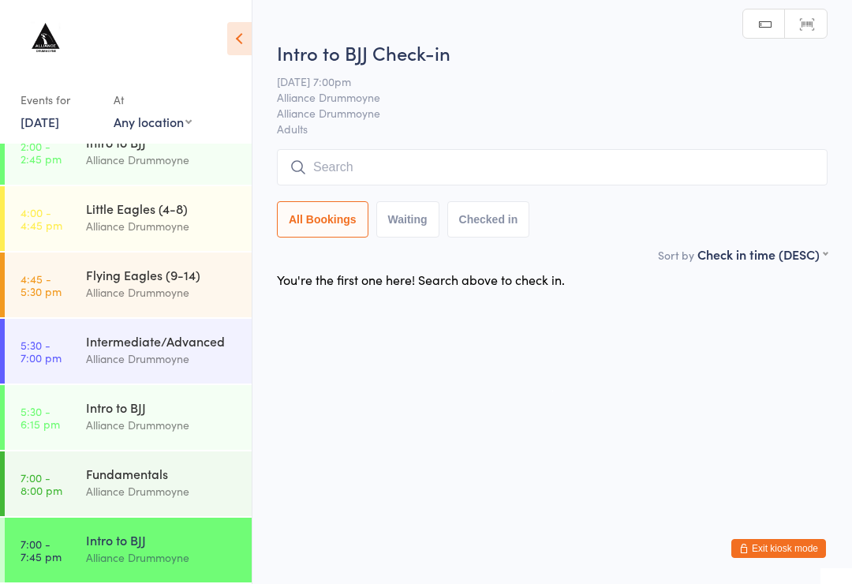
click at [185, 420] on div "Alliance Drummoyne" at bounding box center [162, 425] width 152 height 18
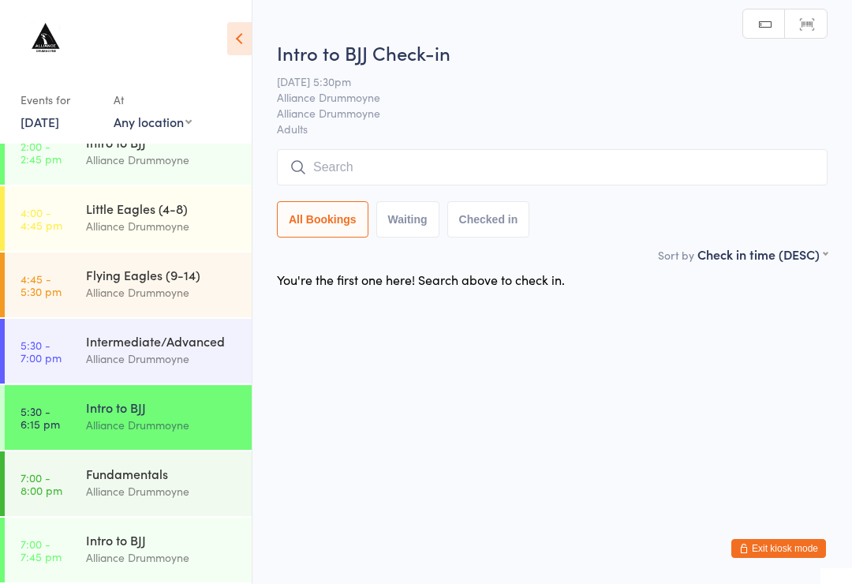
click at [142, 536] on div "Intro to BJJ" at bounding box center [162, 539] width 152 height 17
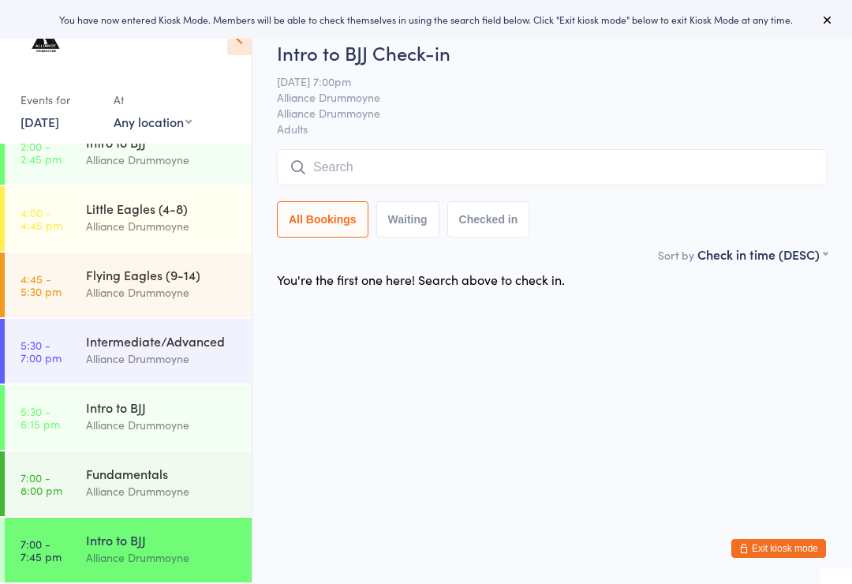
scroll to position [289, 0]
click at [176, 416] on div "Intro to BJJ" at bounding box center [162, 406] width 152 height 17
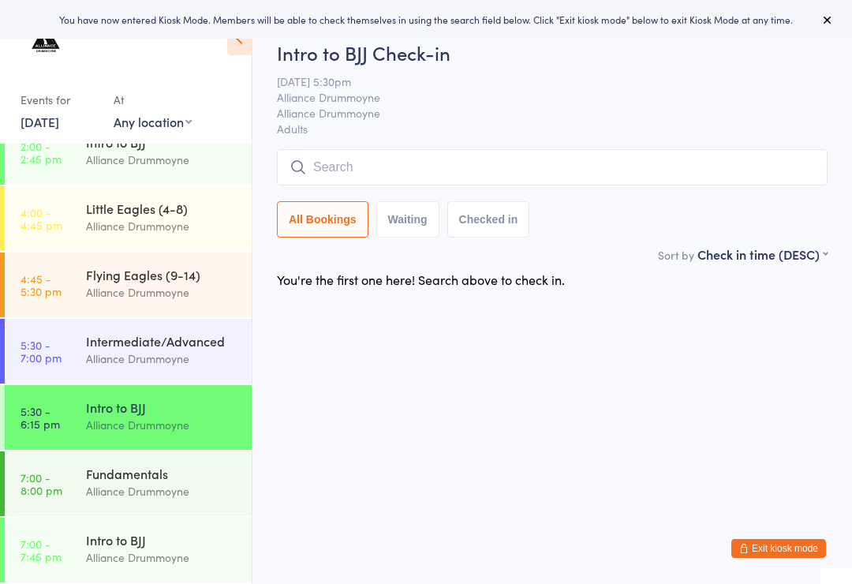
scroll to position [289, 0]
click at [159, 476] on div "Fundamentals" at bounding box center [162, 473] width 152 height 17
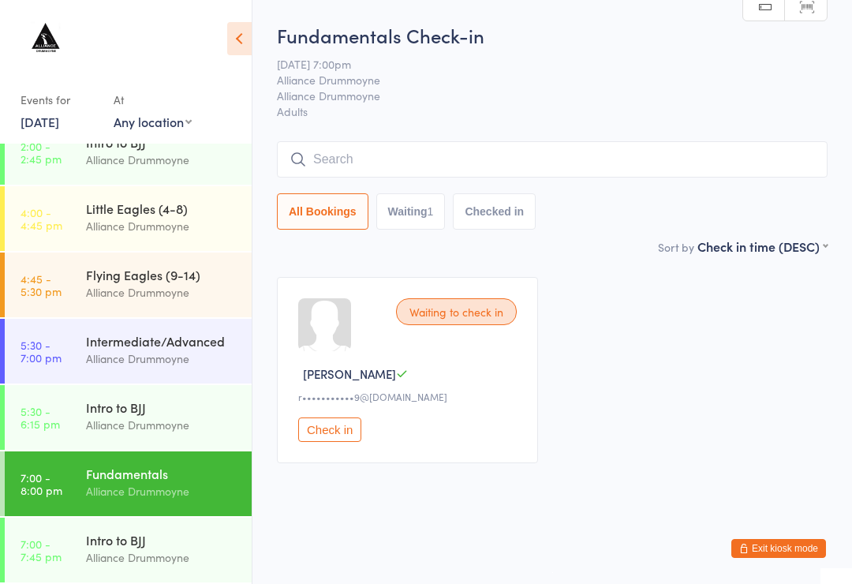
click at [59, 125] on link "[DATE]" at bounding box center [40, 121] width 39 height 17
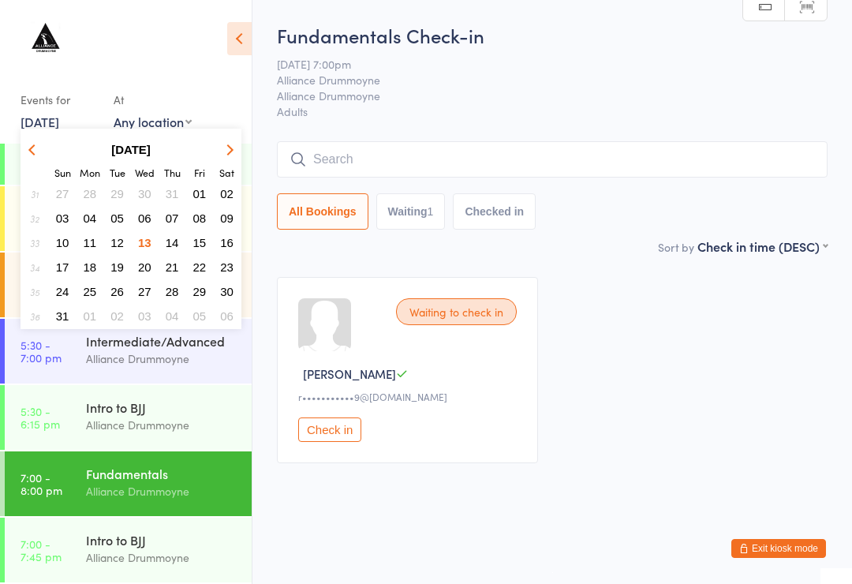
click at [83, 243] on button "11" at bounding box center [90, 242] width 24 height 21
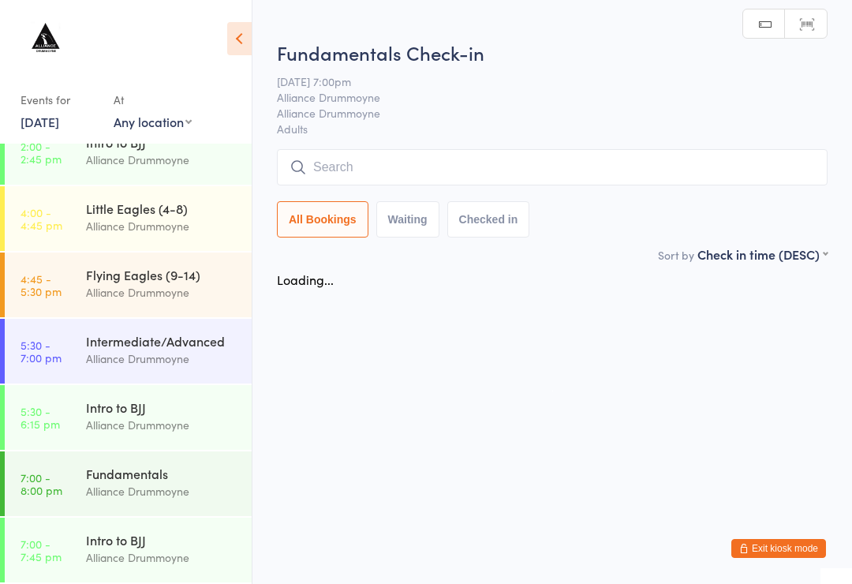
scroll to position [222, 0]
click at [170, 404] on div "Intro to BJJ" at bounding box center [162, 406] width 152 height 17
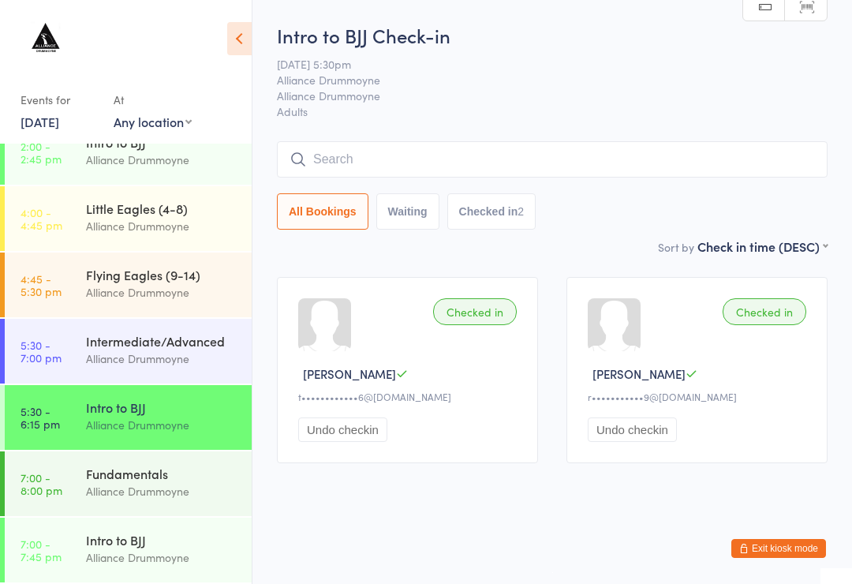
click at [47, 118] on link "[DATE]" at bounding box center [40, 121] width 39 height 17
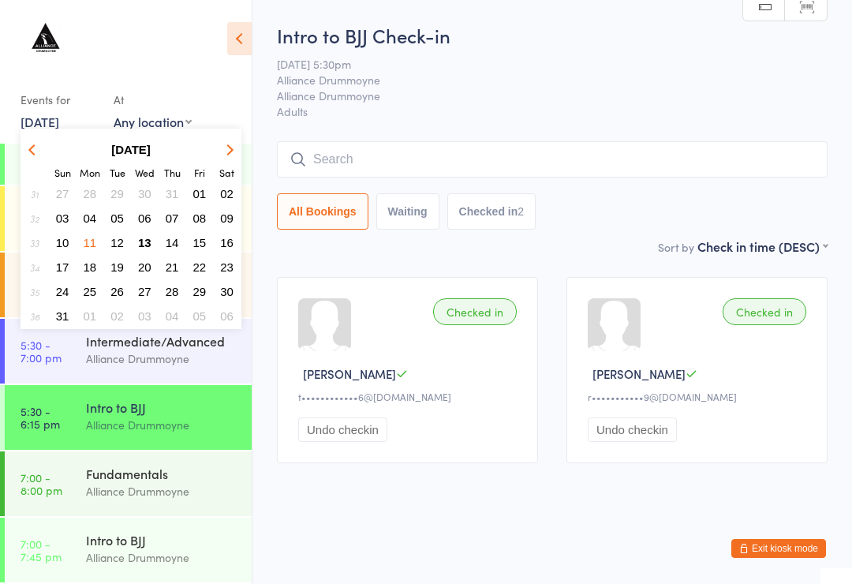
click at [144, 241] on span "13" at bounding box center [144, 242] width 13 height 13
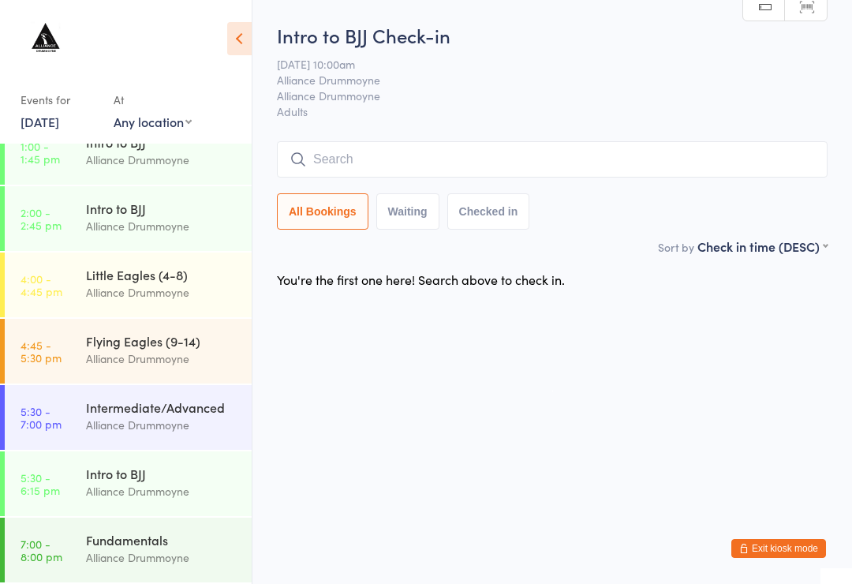
click at [181, 514] on div "Intro to BJJ Alliance Drummoyne" at bounding box center [169, 482] width 166 height 62
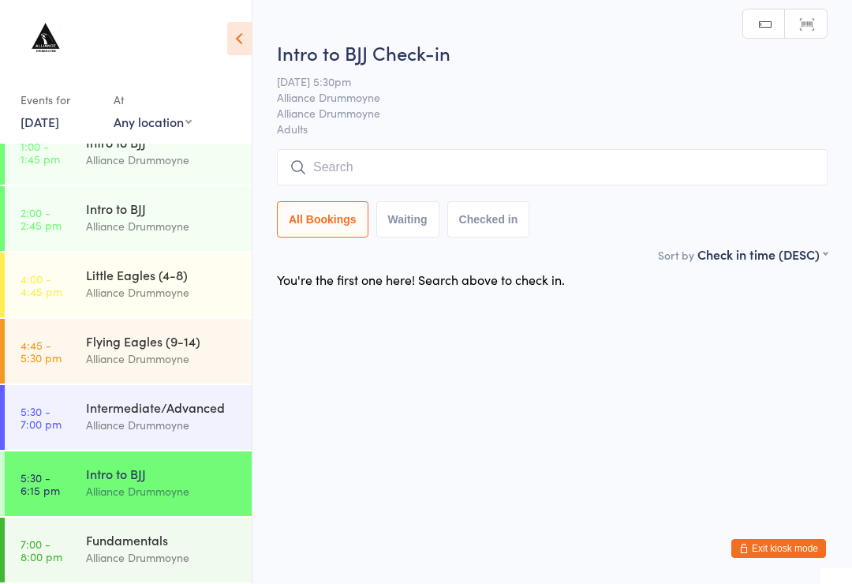
click at [166, 542] on div "Fundamentals" at bounding box center [162, 539] width 152 height 17
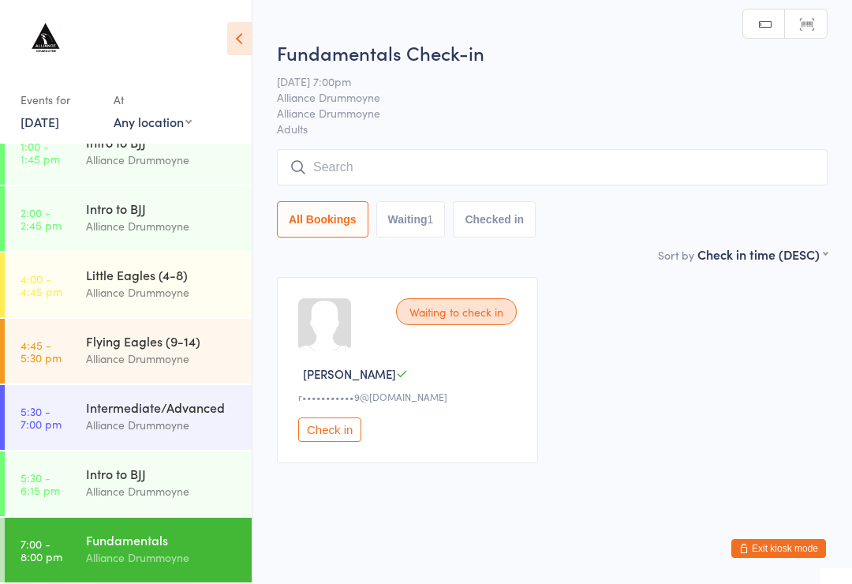
click at [157, 411] on div "Intermediate/Advanced" at bounding box center [162, 406] width 152 height 17
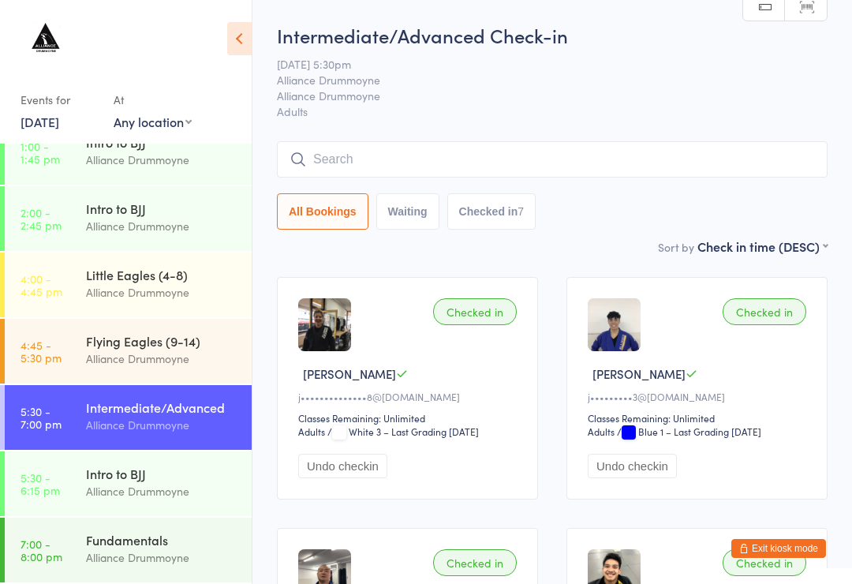
click at [633, 155] on input "search" at bounding box center [552, 159] width 551 height 36
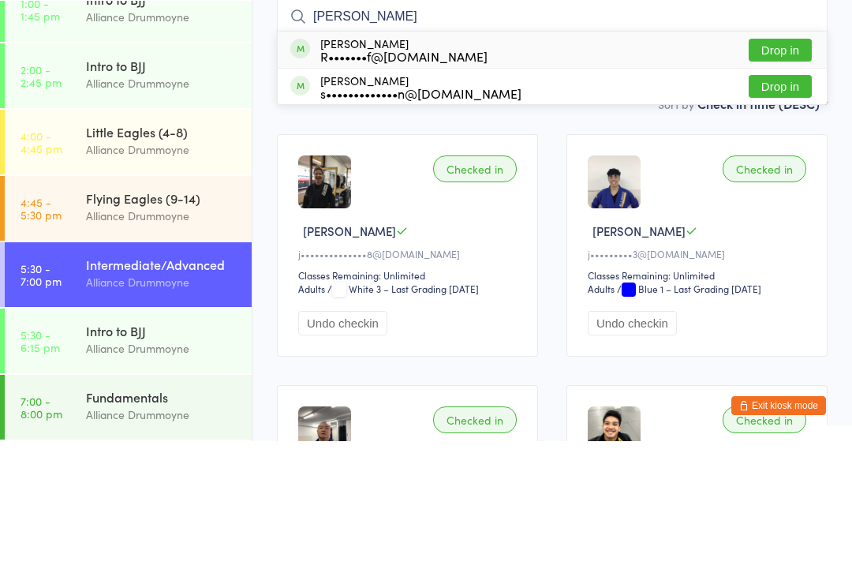
type input "[PERSON_NAME]"
click at [797, 181] on button "Drop in" at bounding box center [780, 192] width 63 height 23
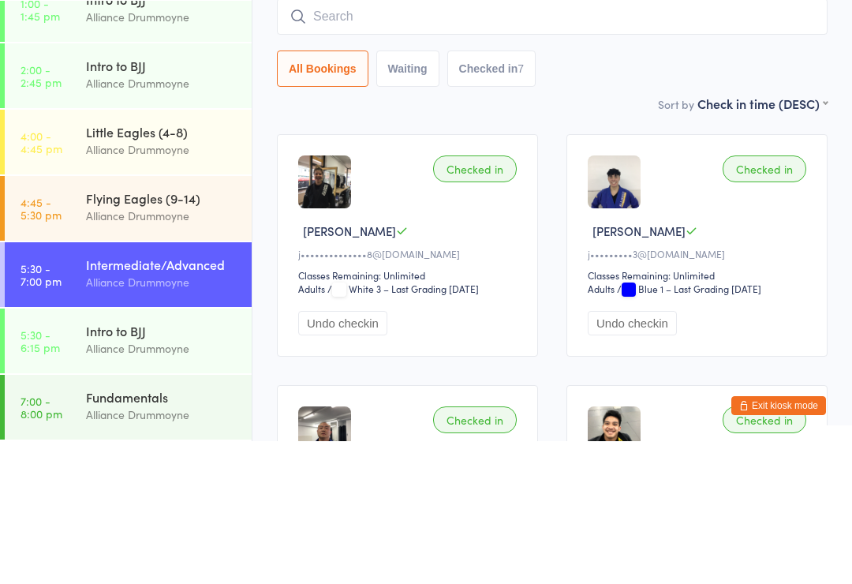
scroll to position [143, 0]
